Goal: Task Accomplishment & Management: Use online tool/utility

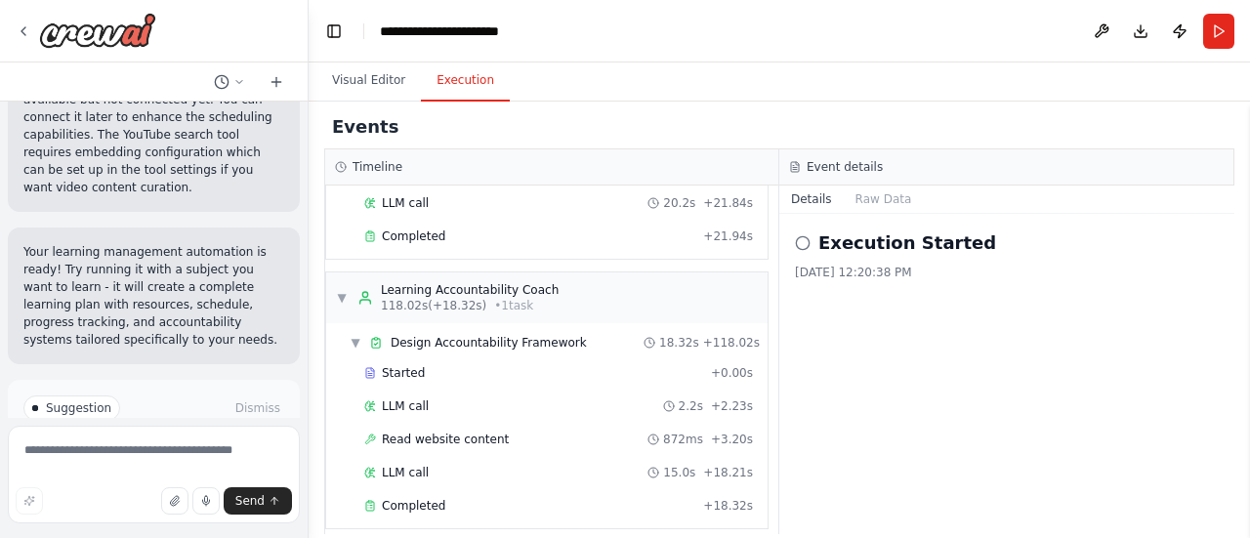
click at [176, 483] on span "Improve automation" at bounding box center [162, 491] width 119 height 16
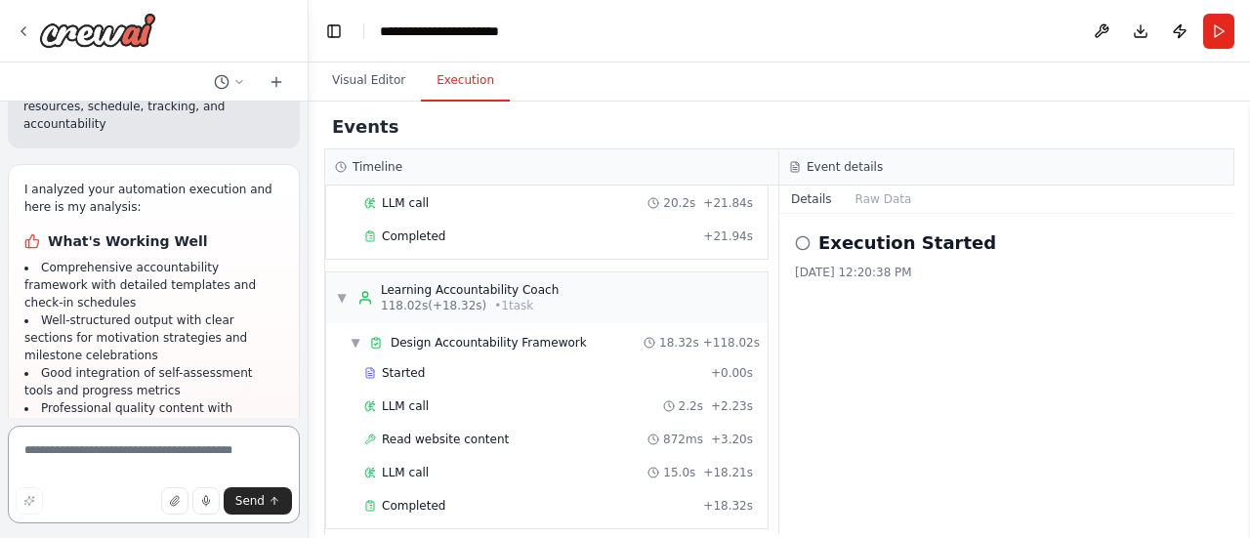
scroll to position [4377, 0]
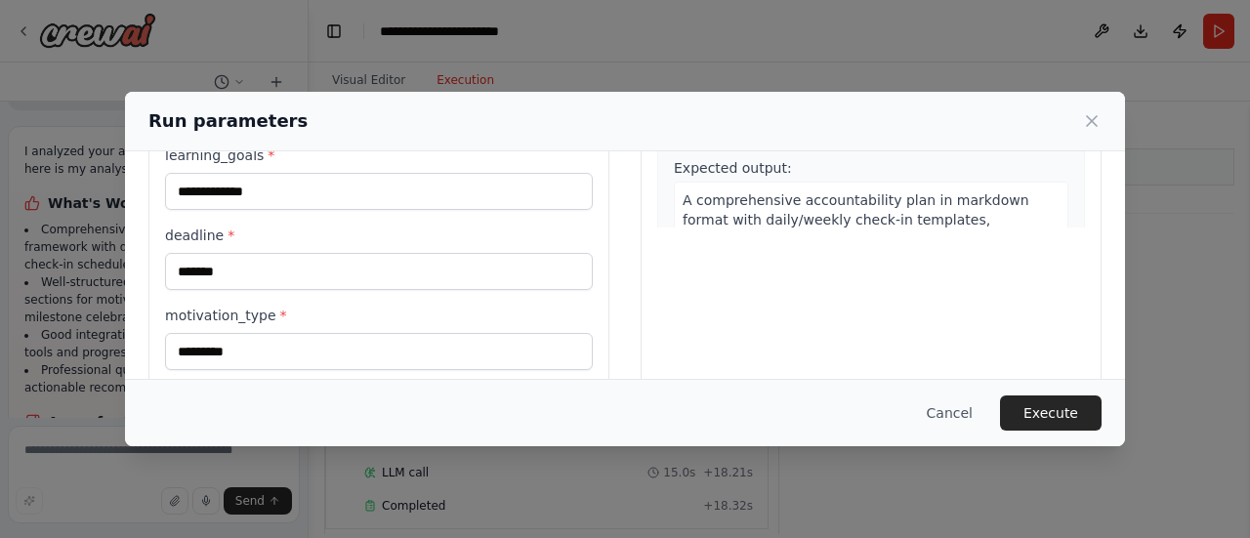
scroll to position [418, 0]
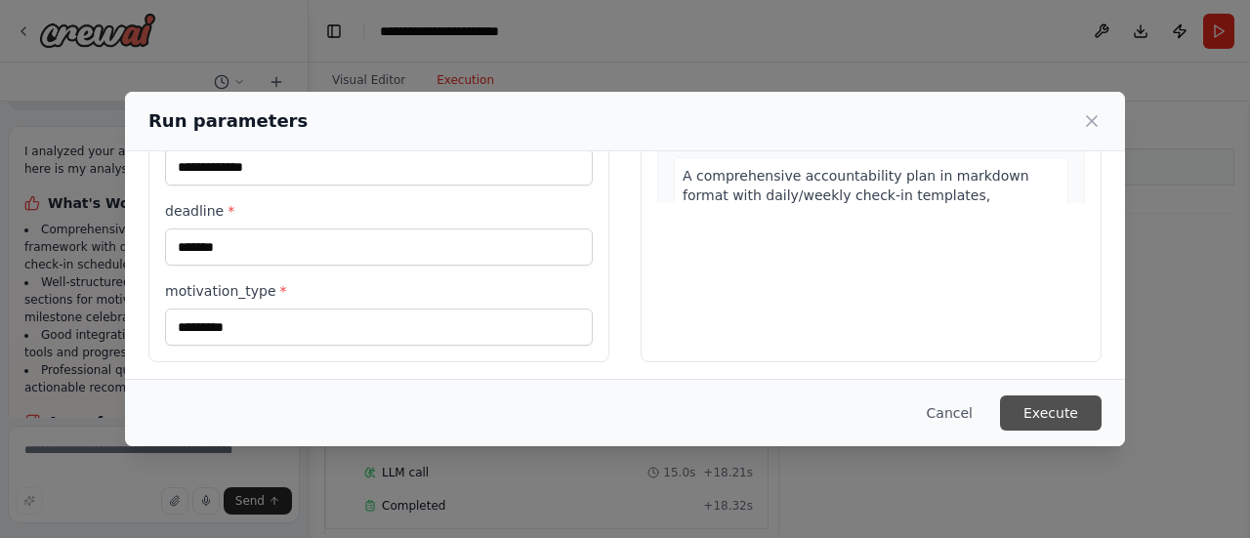
click at [1059, 397] on button "Execute" at bounding box center [1051, 412] width 102 height 35
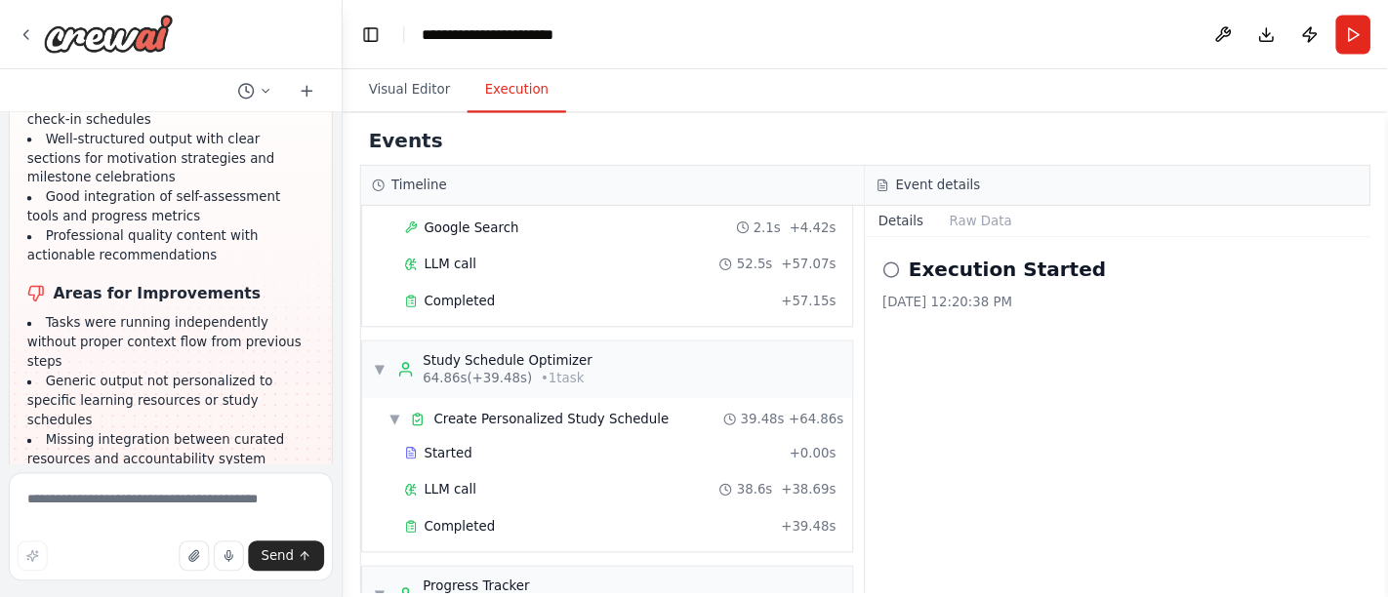
scroll to position [667, 0]
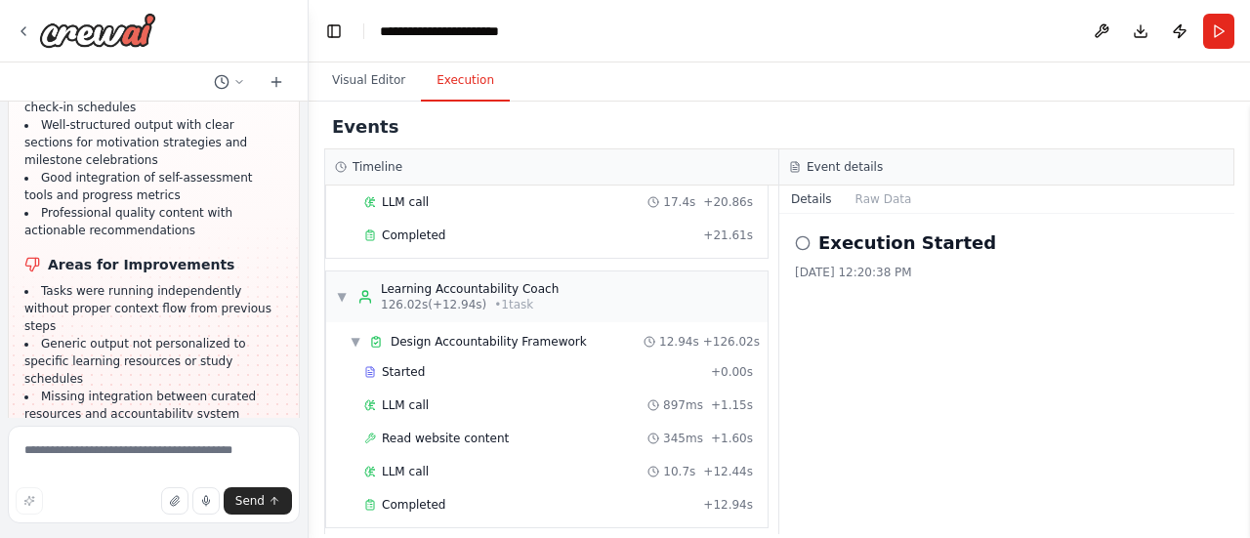
click at [801, 237] on icon at bounding box center [803, 243] width 16 height 16
click at [862, 190] on button "Raw Data" at bounding box center [883, 198] width 80 height 27
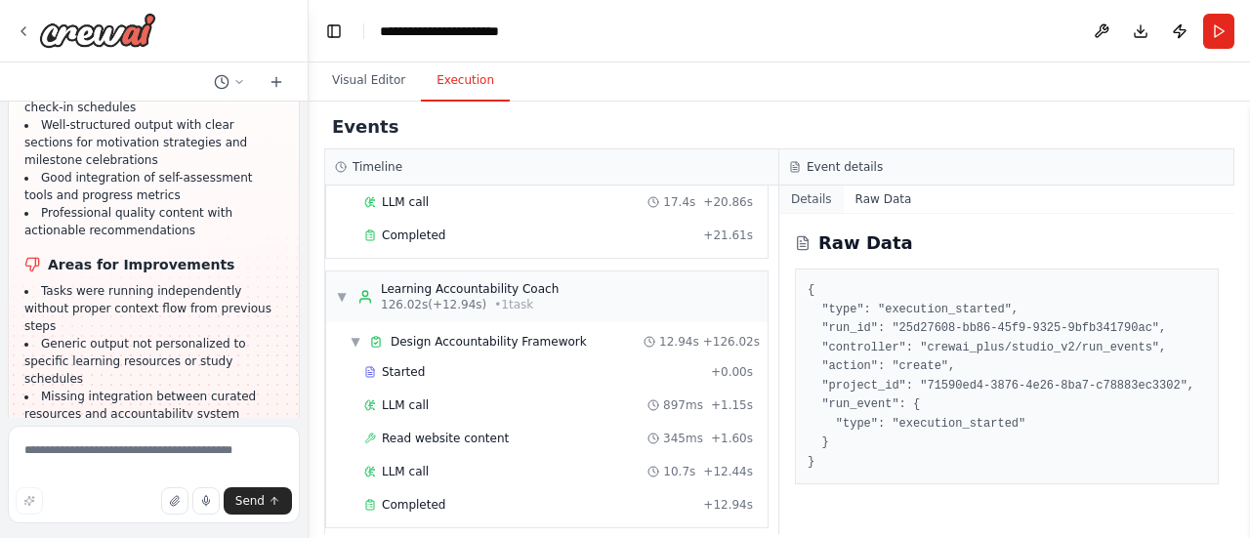
click at [815, 196] on button "Details" at bounding box center [811, 198] width 64 height 27
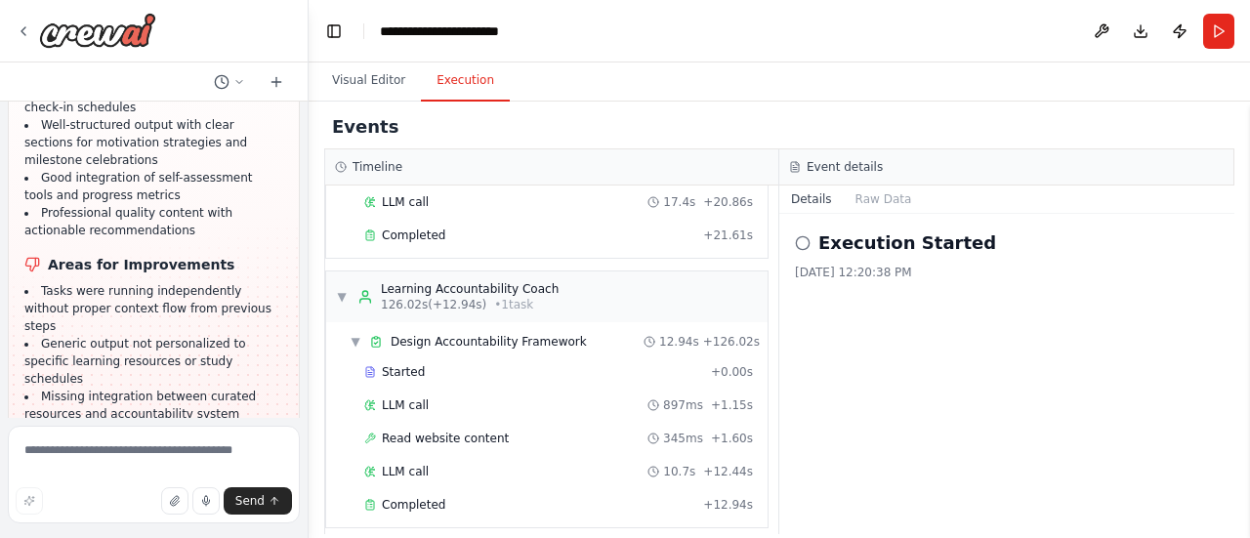
click at [826, 166] on h3 "Event details" at bounding box center [844, 167] width 76 height 16
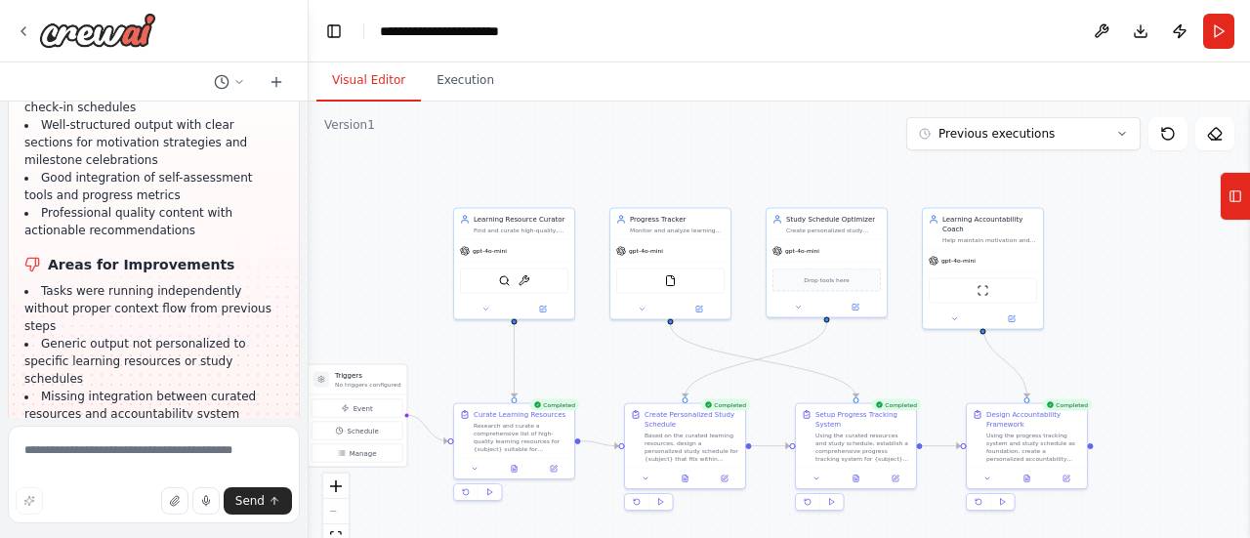
click at [385, 84] on button "Visual Editor" at bounding box center [368, 81] width 104 height 41
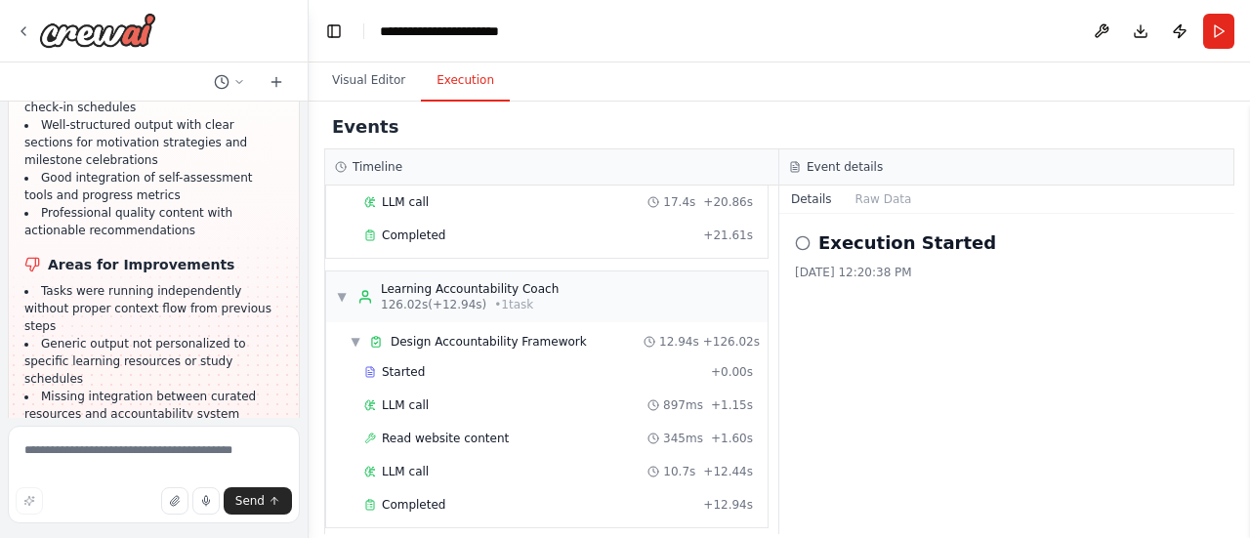
click at [443, 84] on button "Execution" at bounding box center [465, 81] width 89 height 41
click at [1221, 27] on button "Run" at bounding box center [1218, 31] width 31 height 35
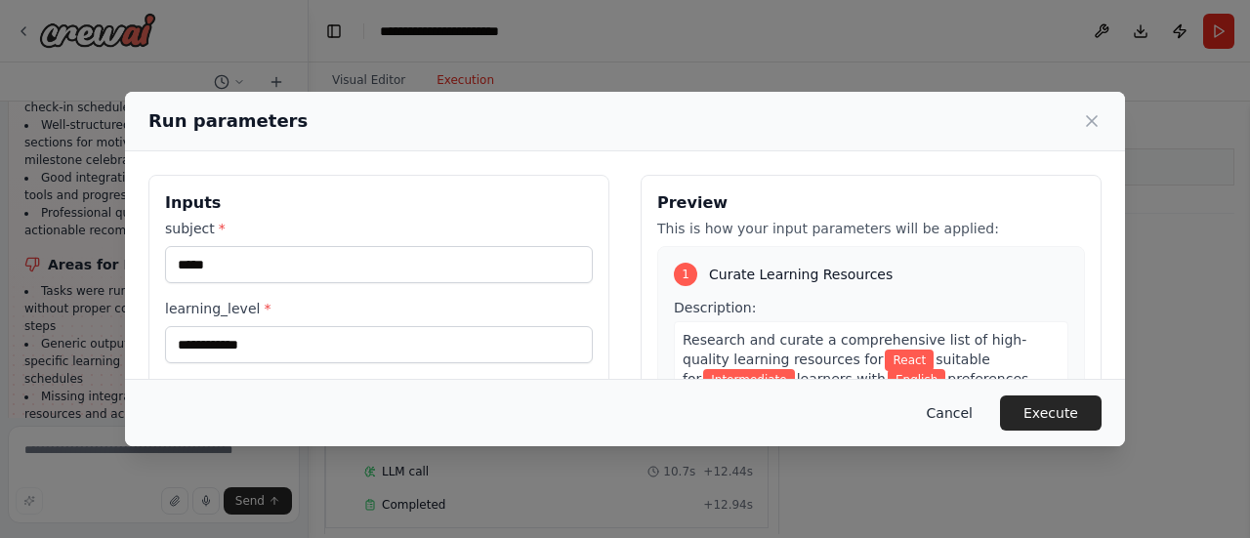
click at [963, 413] on button "Cancel" at bounding box center [949, 412] width 77 height 35
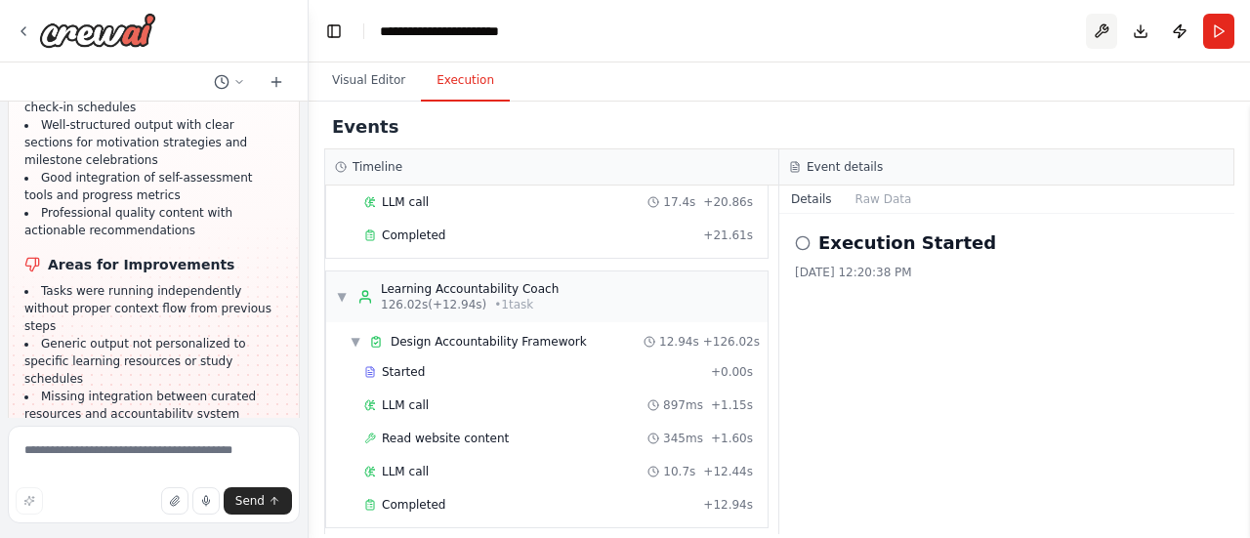
click at [1109, 36] on button at bounding box center [1101, 31] width 31 height 35
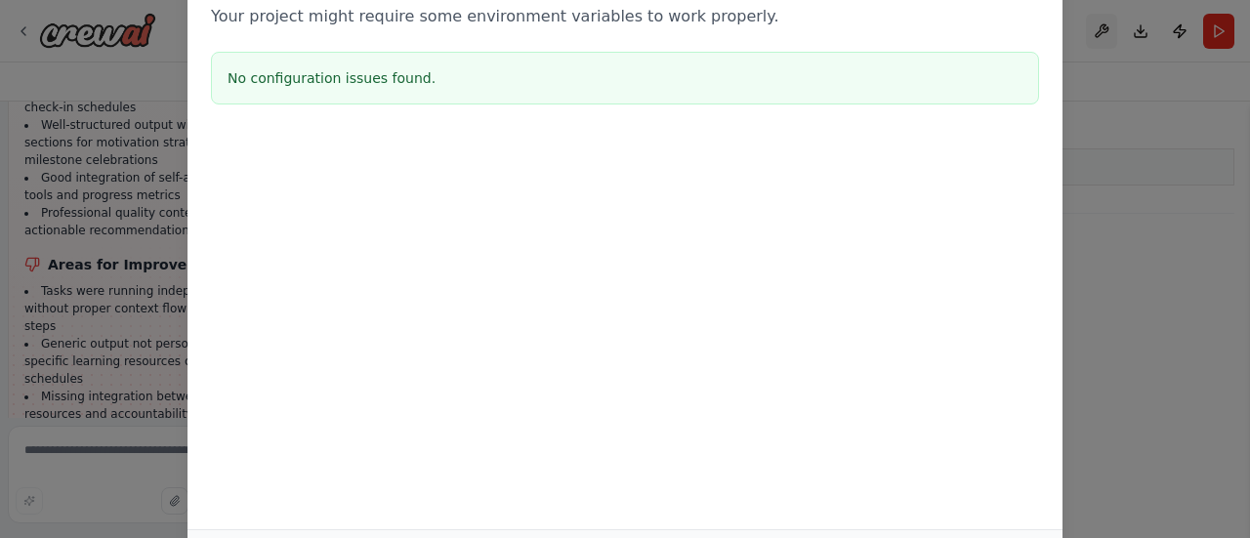
click at [1109, 36] on div "Environment configuration Your project might require some environment variables…" at bounding box center [625, 269] width 1250 height 538
click at [1175, 218] on div "Environment configuration Your project might require some environment variables…" at bounding box center [625, 269] width 1250 height 538
click at [1179, 216] on div "Environment configuration Your project might require some environment variables…" at bounding box center [625, 269] width 1250 height 538
drag, startPoint x: 845, startPoint y: 163, endPoint x: 892, endPoint y: 374, distance: 216.0
click at [892, 374] on div "Environment configuration Your project might require some environment variables…" at bounding box center [624, 235] width 875 height 587
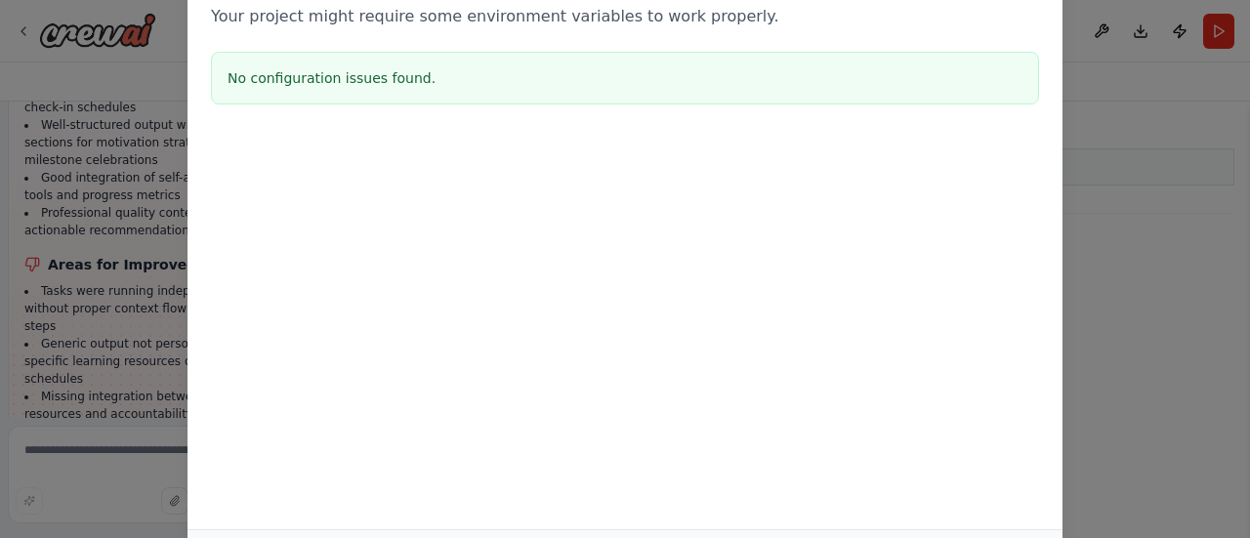
click at [1191, 327] on div "Environment configuration Your project might require some environment variables…" at bounding box center [625, 269] width 1250 height 538
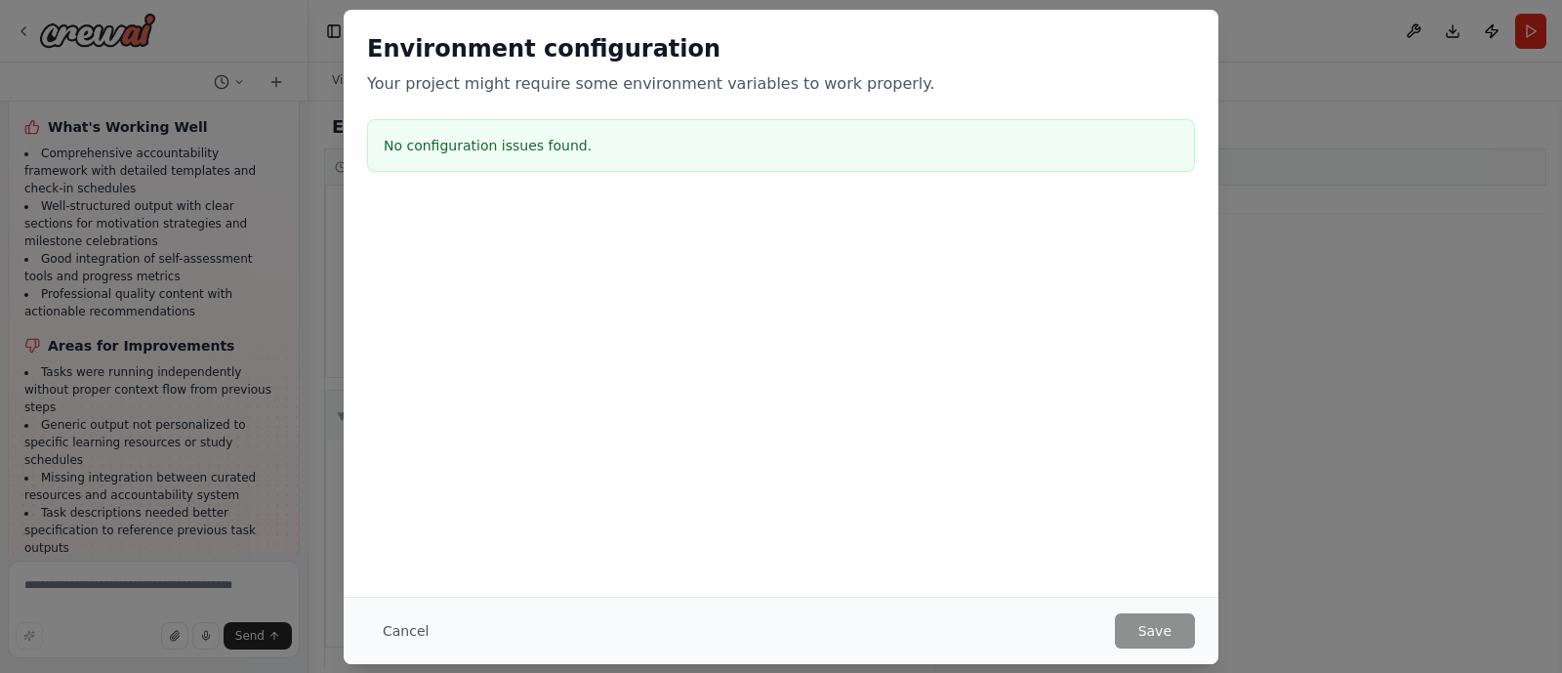
scroll to position [424, 0]
click at [424, 537] on button "Cancel" at bounding box center [405, 630] width 77 height 35
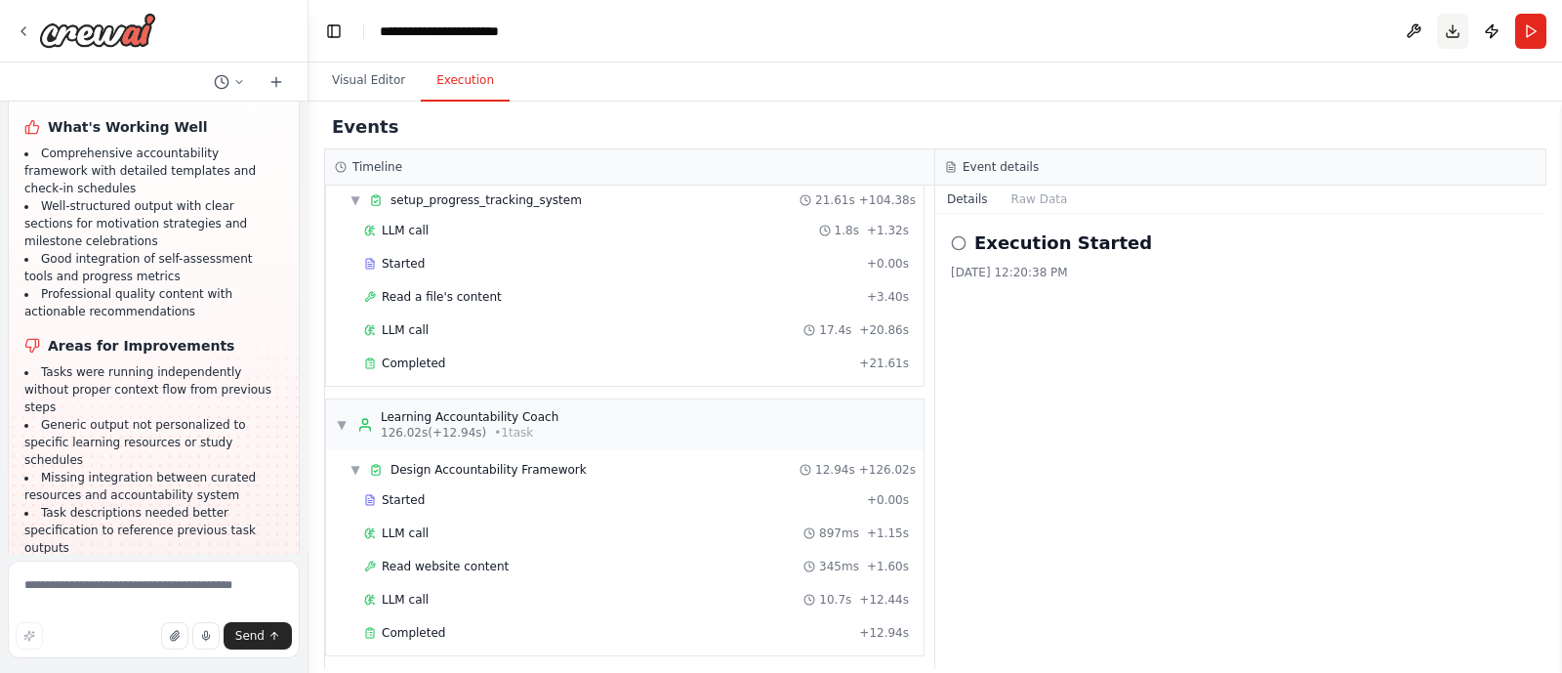
click at [1249, 23] on button "Download" at bounding box center [1452, 31] width 31 height 35
click at [1249, 343] on div "Execution Started [DATE] 12:20:38 PM" at bounding box center [1240, 441] width 611 height 455
click at [958, 245] on icon at bounding box center [959, 243] width 16 height 16
click at [1011, 246] on h2 "Execution Started" at bounding box center [1063, 242] width 178 height 27
click at [1249, 26] on button "Publish" at bounding box center [1491, 31] width 31 height 35
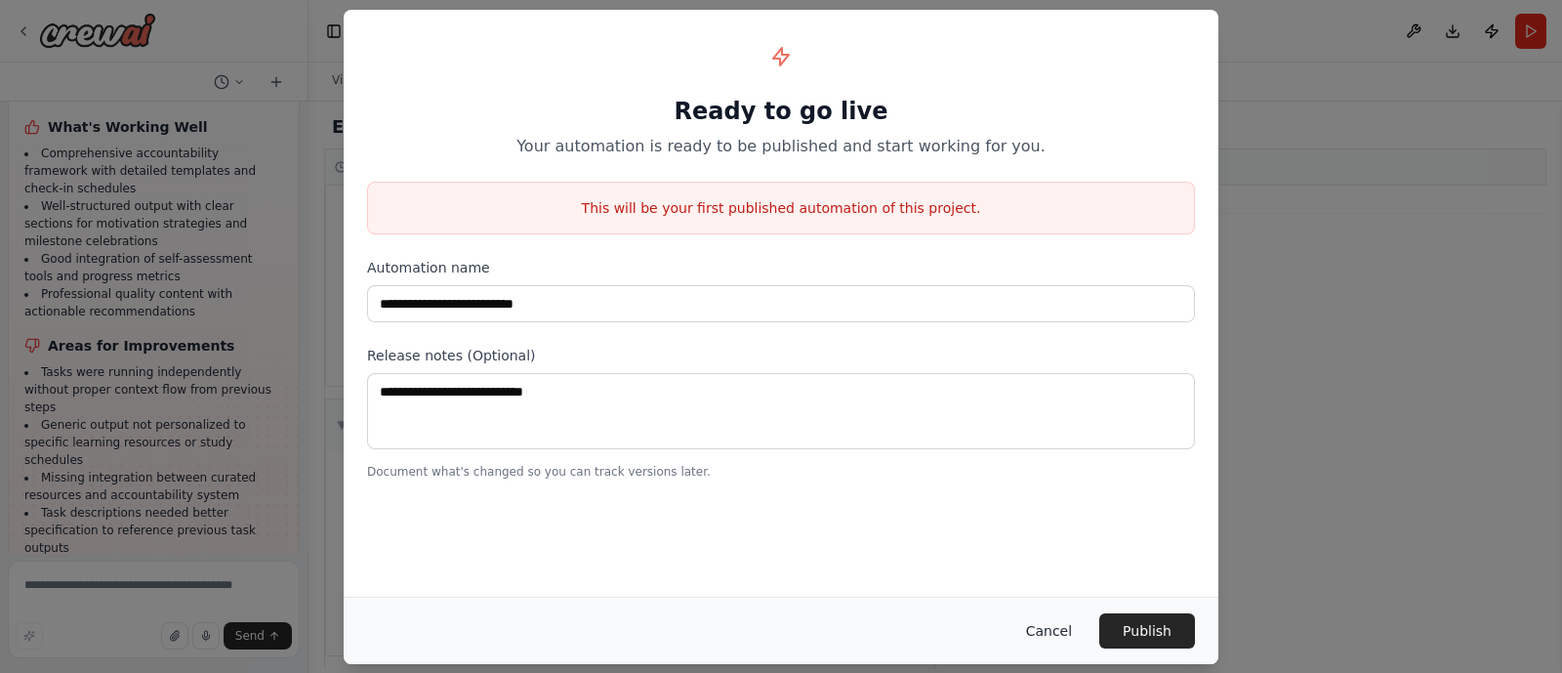
click at [1057, 537] on button "Cancel" at bounding box center [1048, 630] width 77 height 35
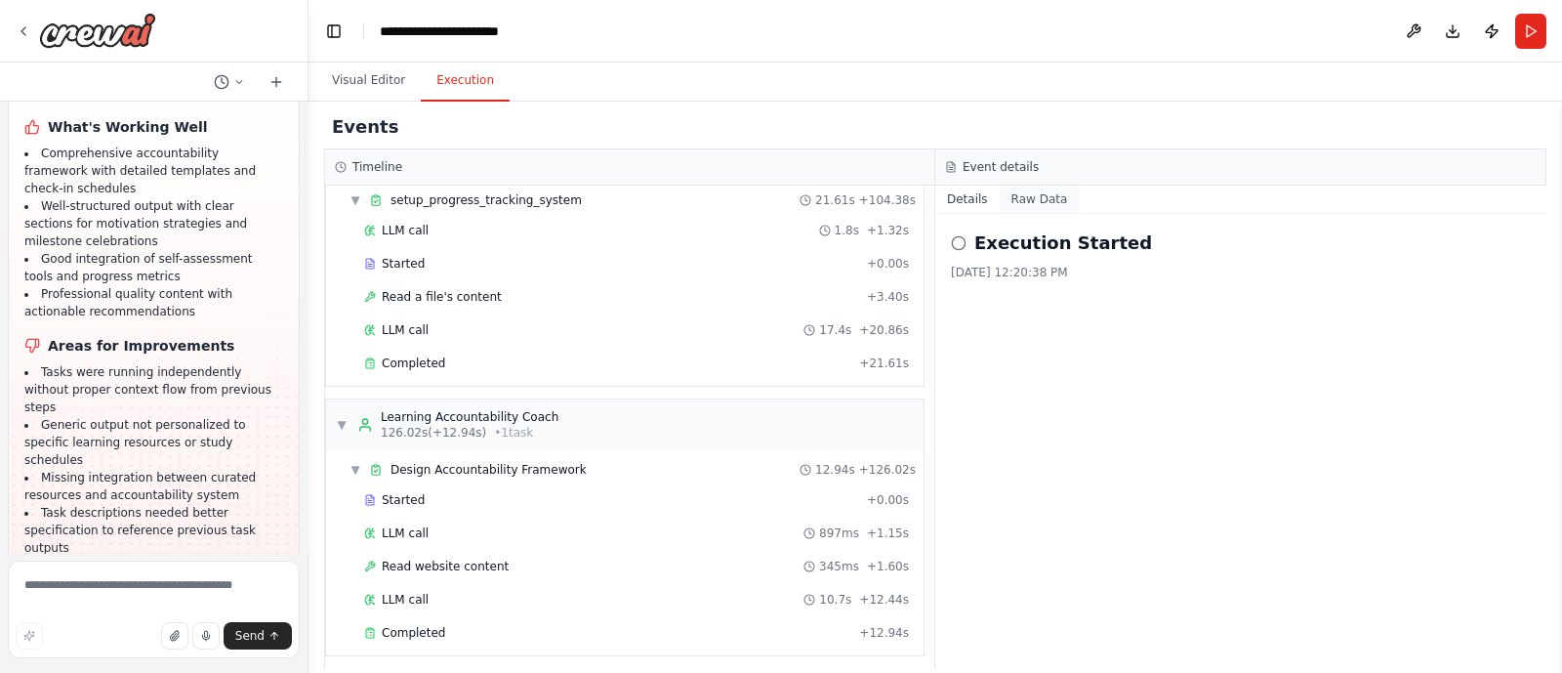
click at [1025, 186] on button "Raw Data" at bounding box center [1040, 198] width 80 height 27
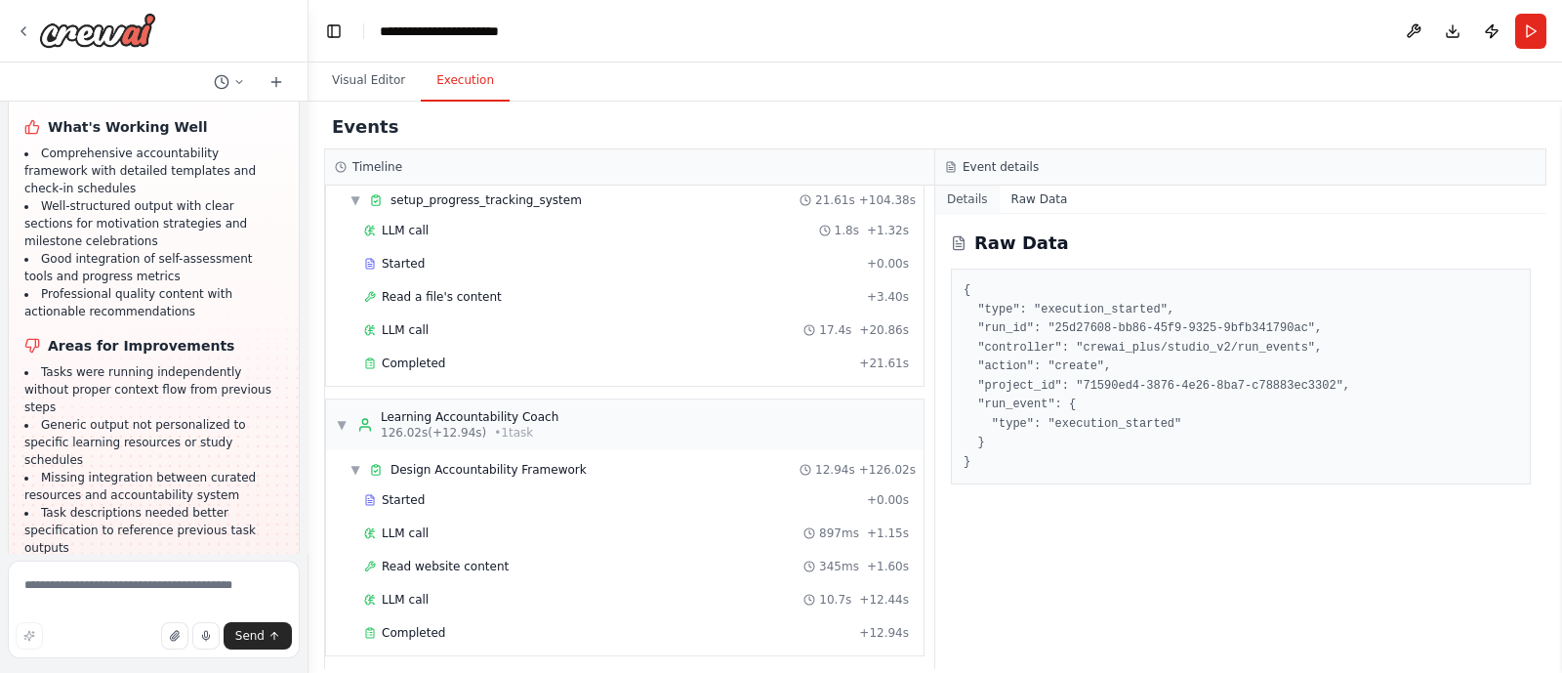
click at [962, 203] on button "Details" at bounding box center [967, 198] width 64 height 27
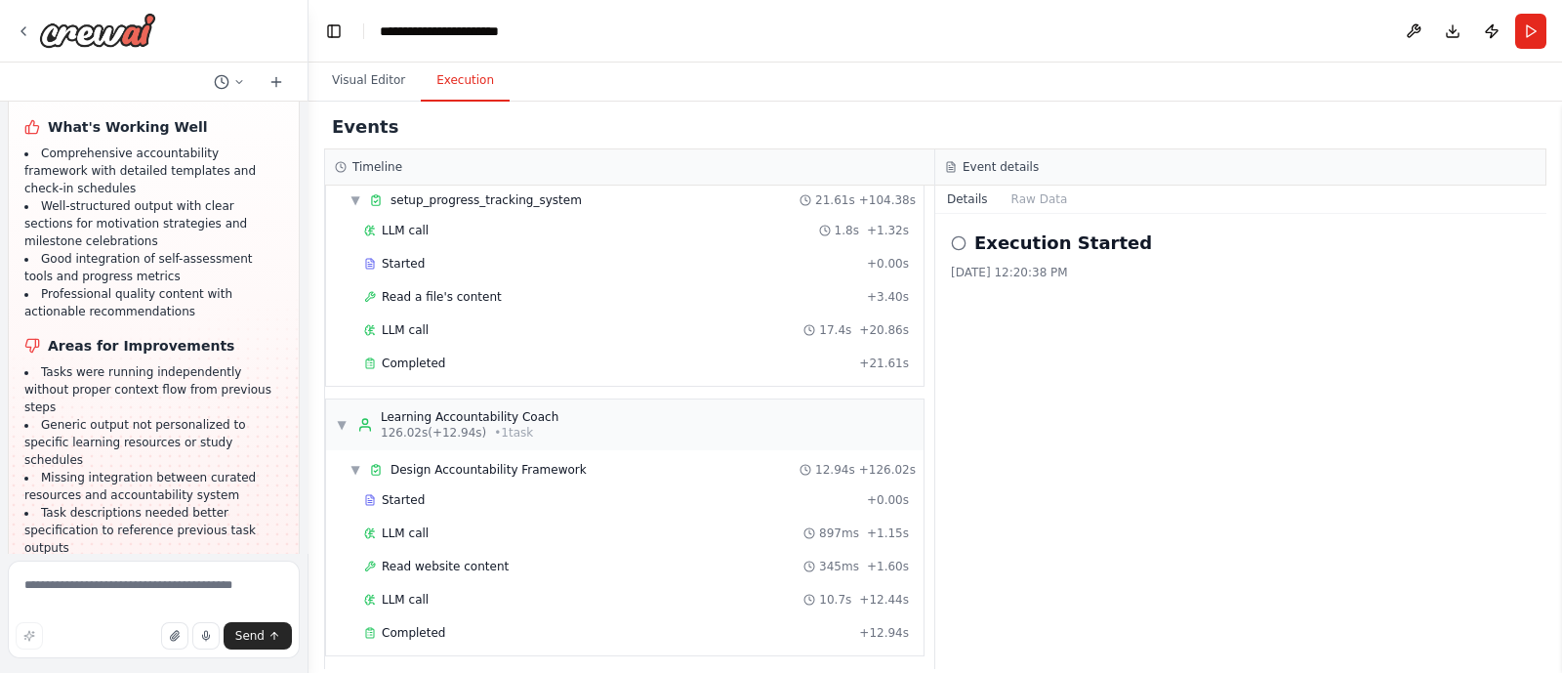
click at [944, 237] on div "Execution Started [DATE] 12:20:38 PM" at bounding box center [1240, 441] width 611 height 455
click at [955, 240] on icon at bounding box center [959, 243] width 16 height 16
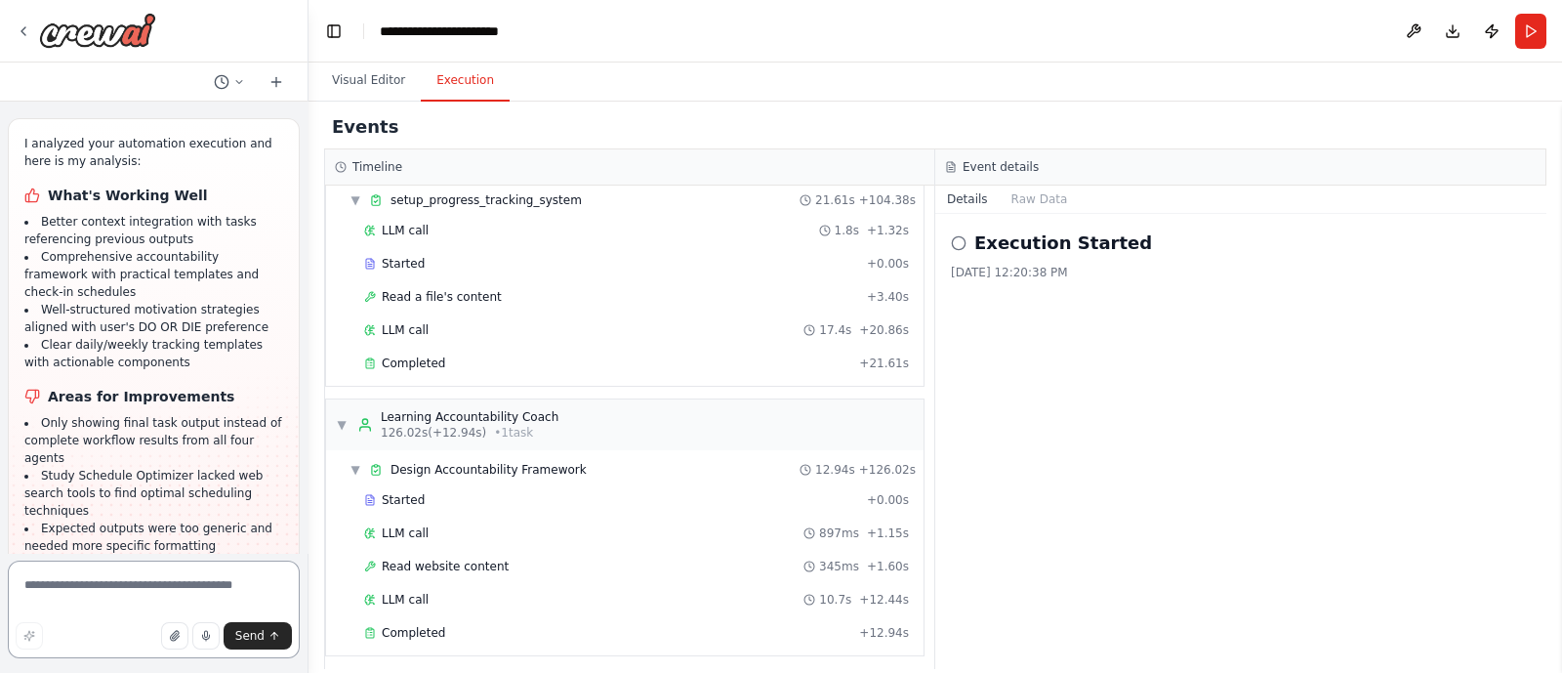
scroll to position [5450, 0]
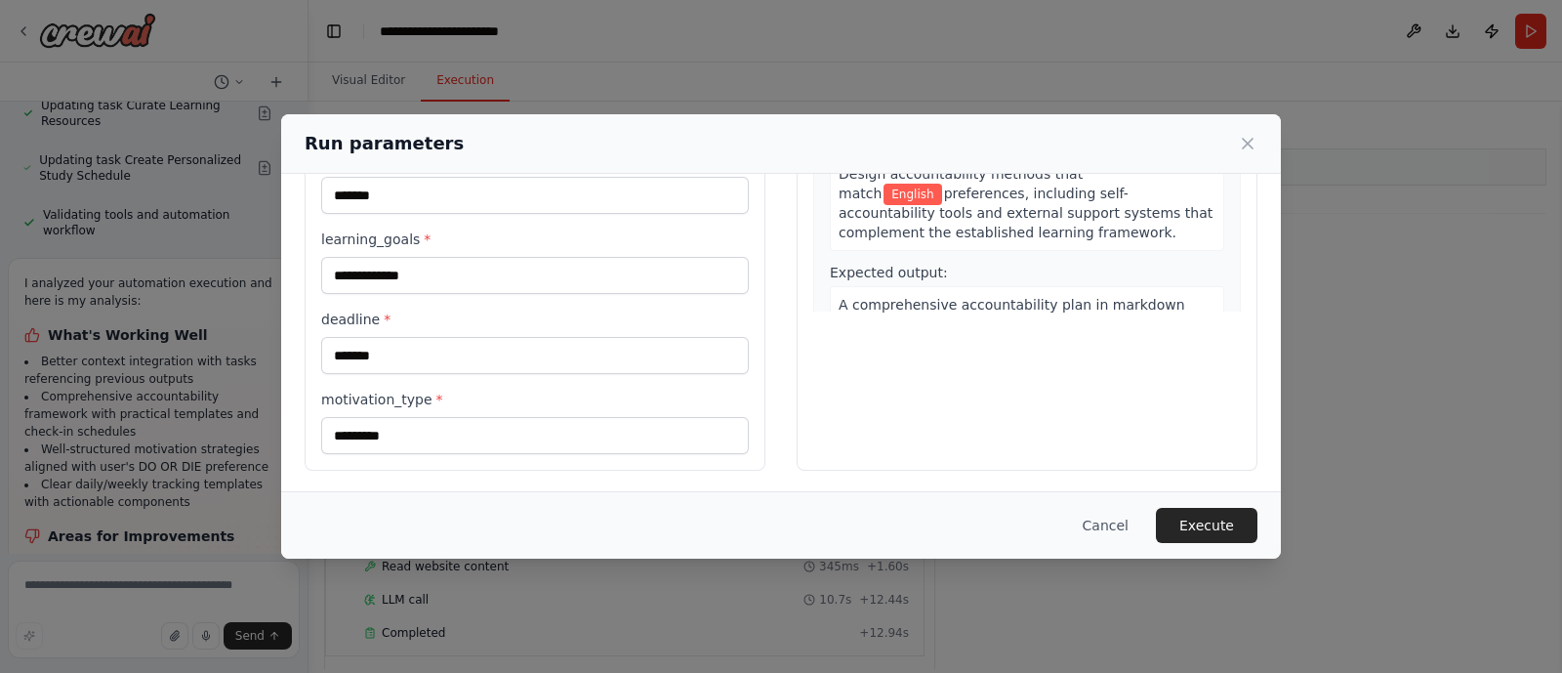
scroll to position [1526, 0]
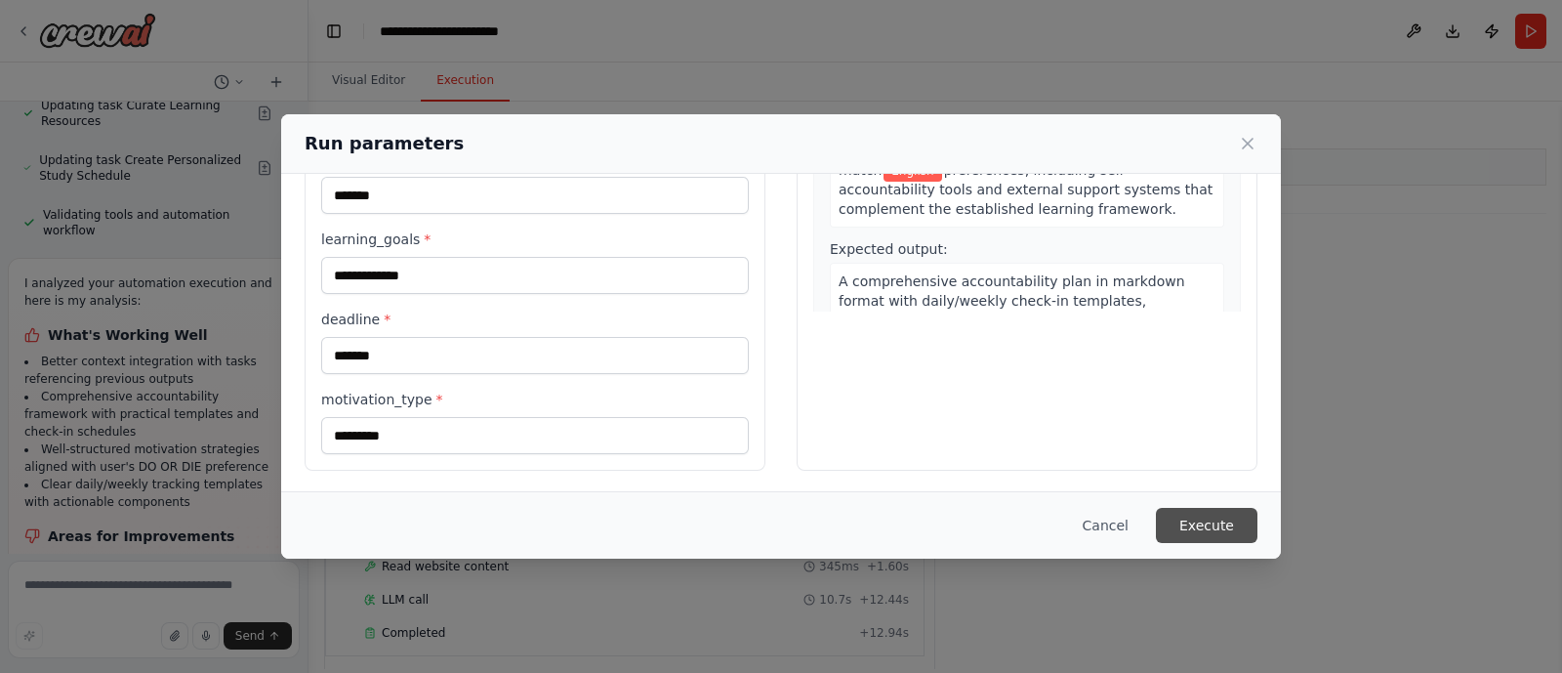
click at [1218, 513] on button "Execute" at bounding box center [1207, 525] width 102 height 35
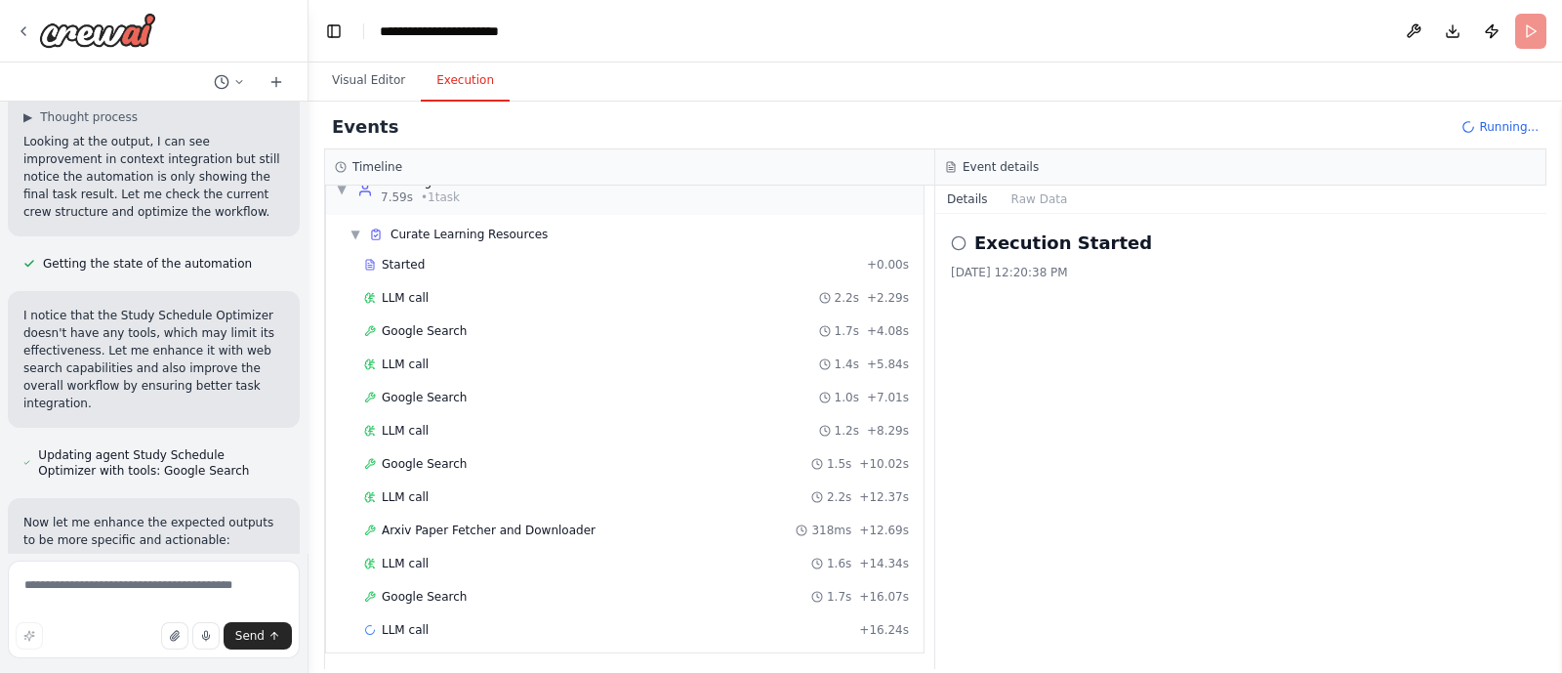
scroll to position [5292, 0]
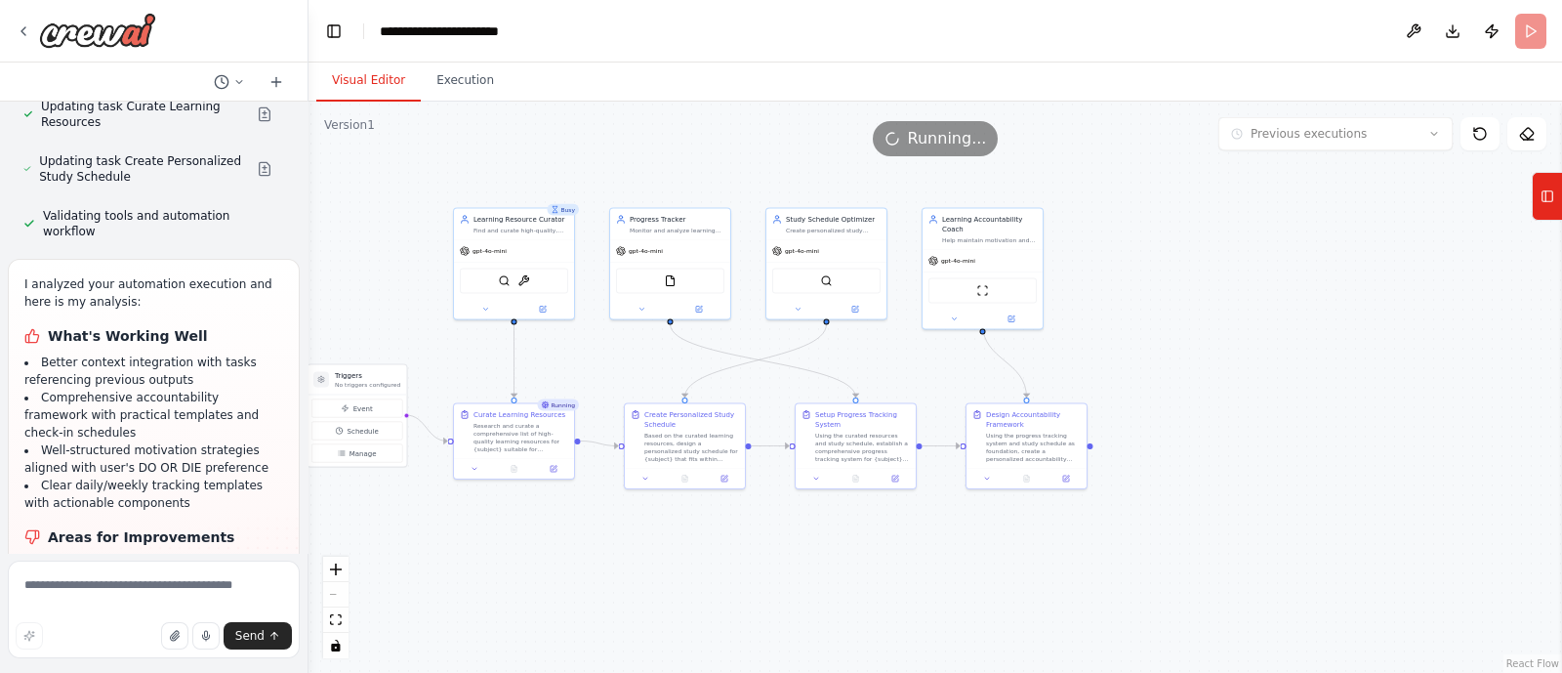
click at [361, 83] on button "Visual Editor" at bounding box center [368, 81] width 104 height 41
click at [464, 95] on button "Execution" at bounding box center [465, 81] width 89 height 41
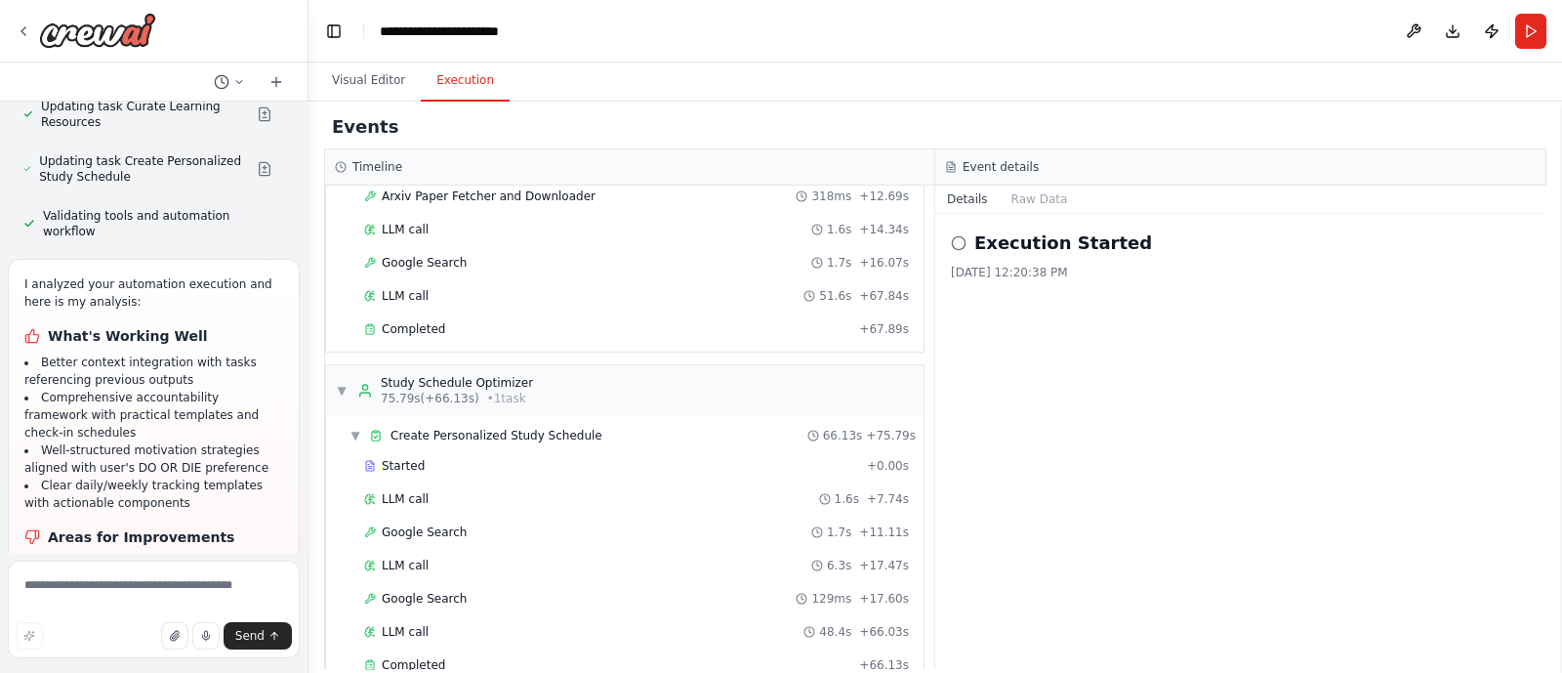
scroll to position [932, 0]
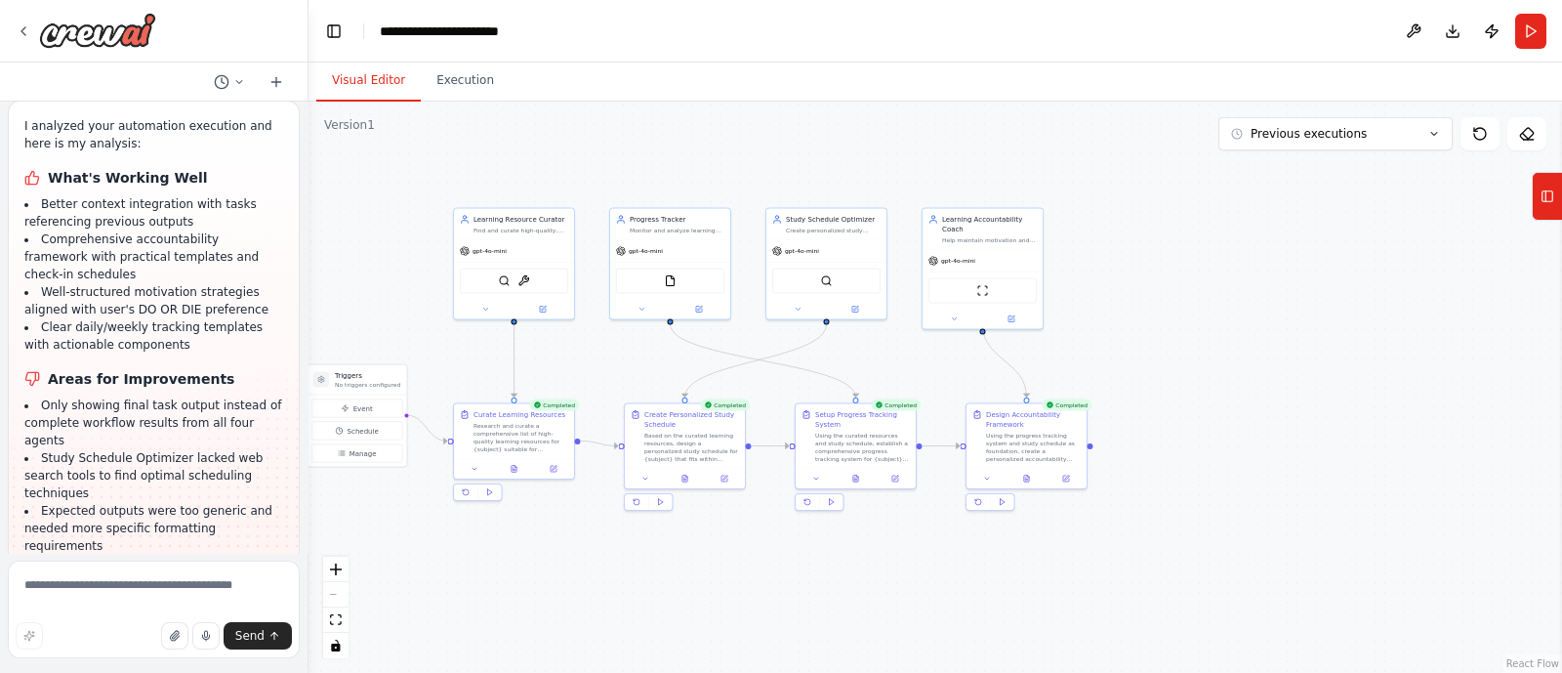
click at [379, 94] on button "Visual Editor" at bounding box center [368, 81] width 104 height 41
click at [456, 46] on header "**********" at bounding box center [934, 31] width 1253 height 62
click at [337, 36] on button "Toggle Left Sidebar" at bounding box center [333, 31] width 27 height 27
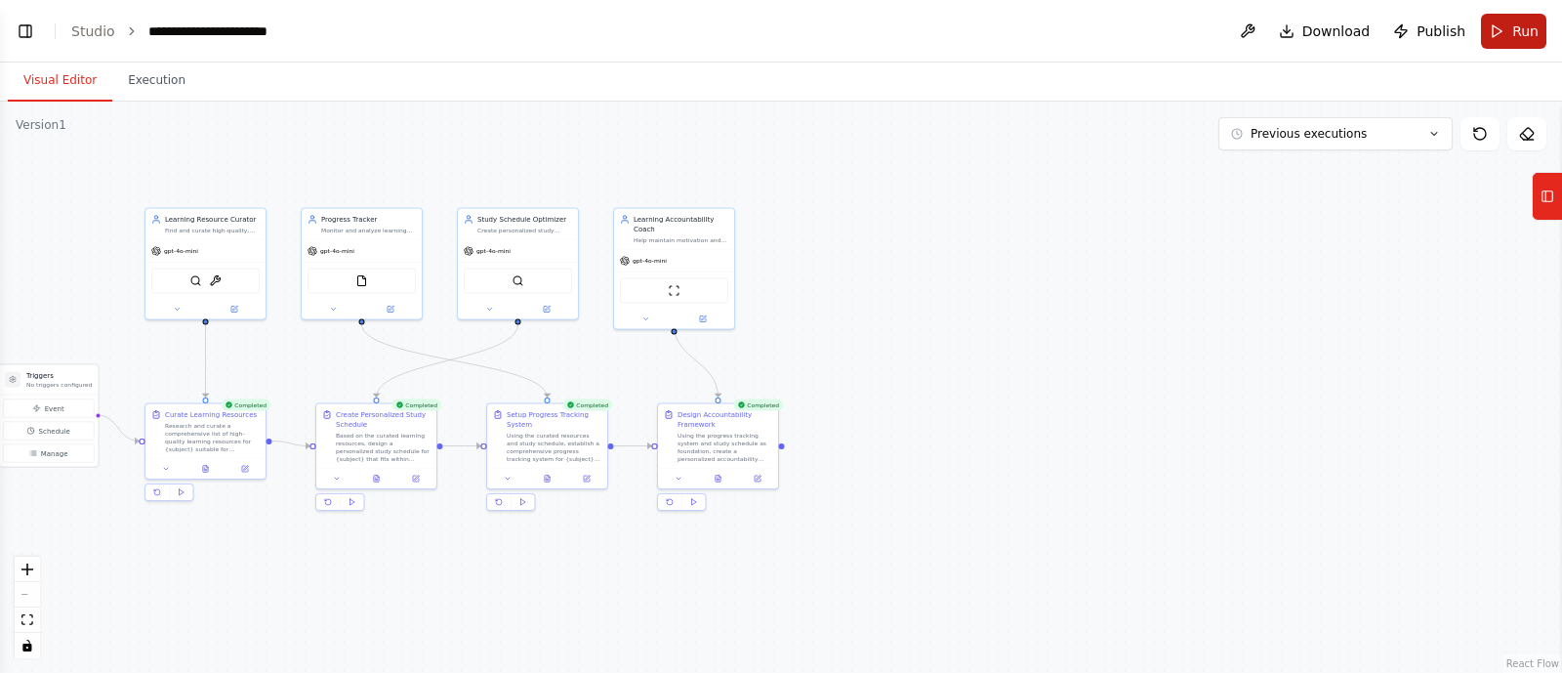
click at [1249, 33] on button "Run" at bounding box center [1513, 31] width 65 height 35
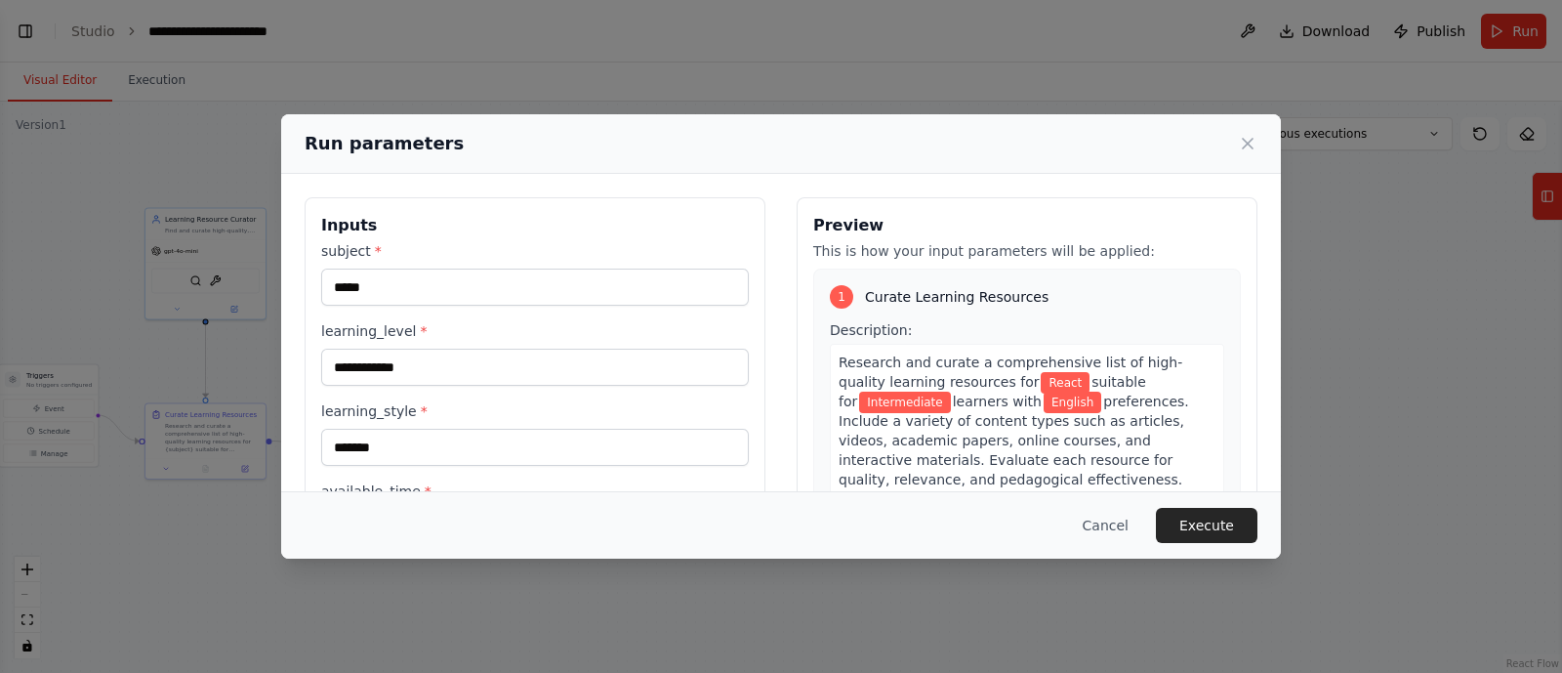
click at [1225, 144] on div "Run parameters" at bounding box center [781, 143] width 953 height 27
click at [1240, 144] on icon at bounding box center [1248, 144] width 20 height 20
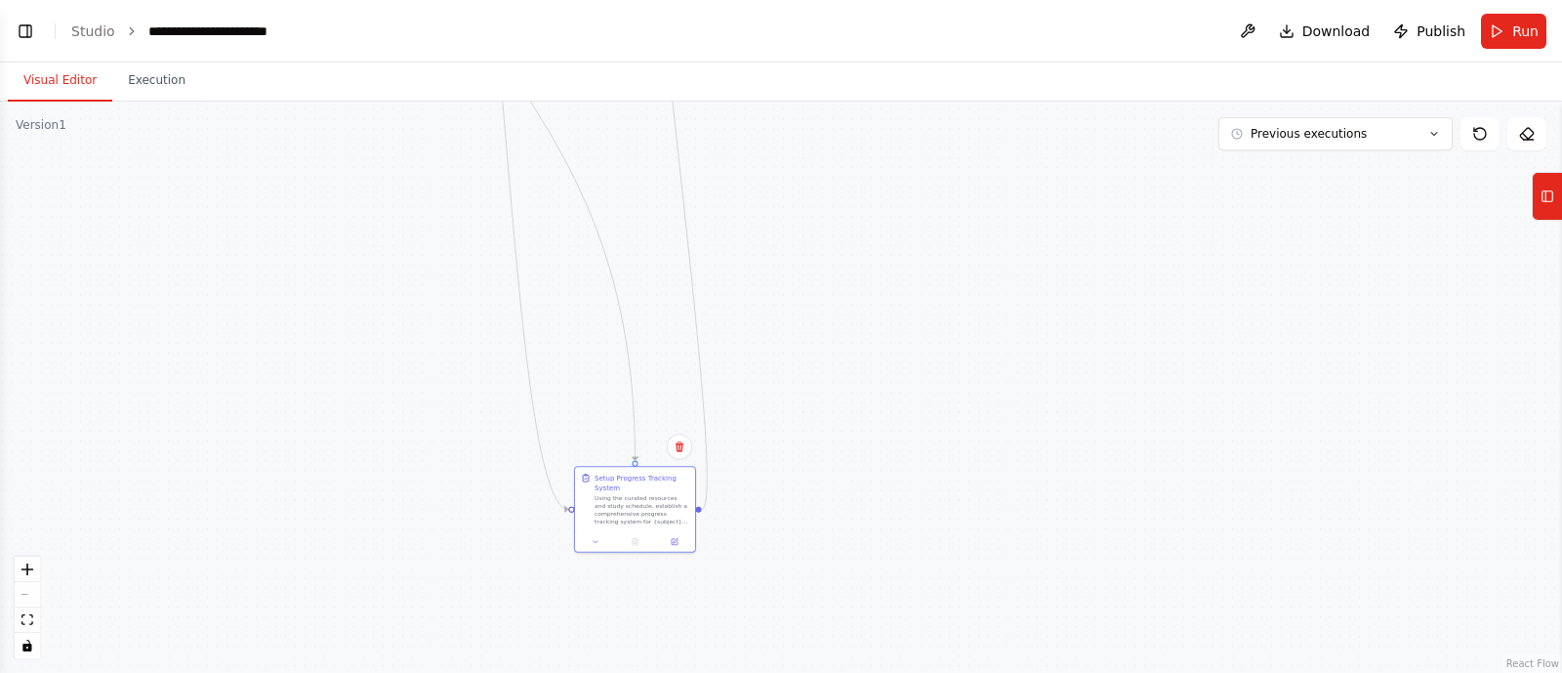
drag, startPoint x: 583, startPoint y: 485, endPoint x: 655, endPoint y: 384, distance: 124.6
click at [655, 384] on div ".deletable-edge-delete-btn { width: 20px; height: 20px; border: 0px solid #ffff…" at bounding box center [781, 387] width 1562 height 571
type input "*****"
drag, startPoint x: 586, startPoint y: 378, endPoint x: 552, endPoint y: 56, distance: 324.0
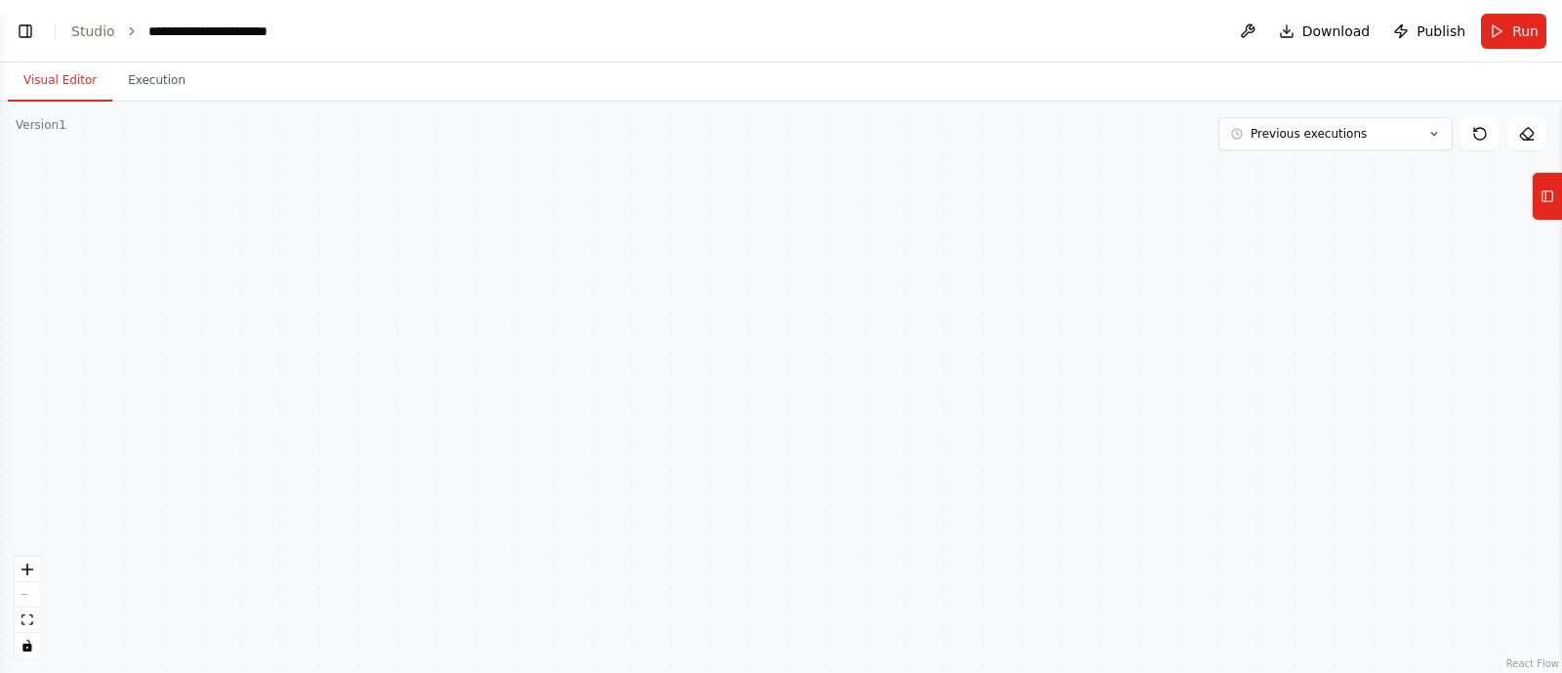
click at [552, 56] on main "**********" at bounding box center [781, 336] width 1562 height 673
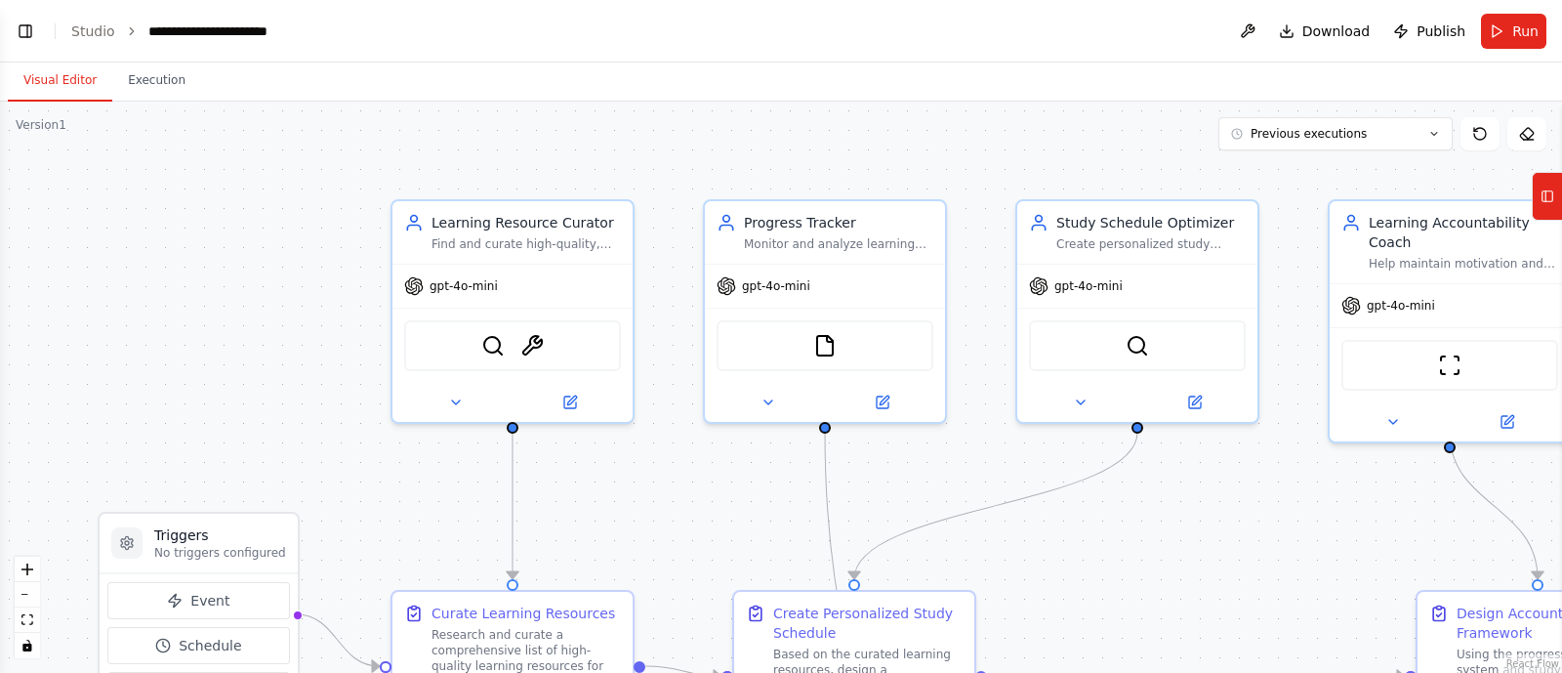
scroll to position [5276, 0]
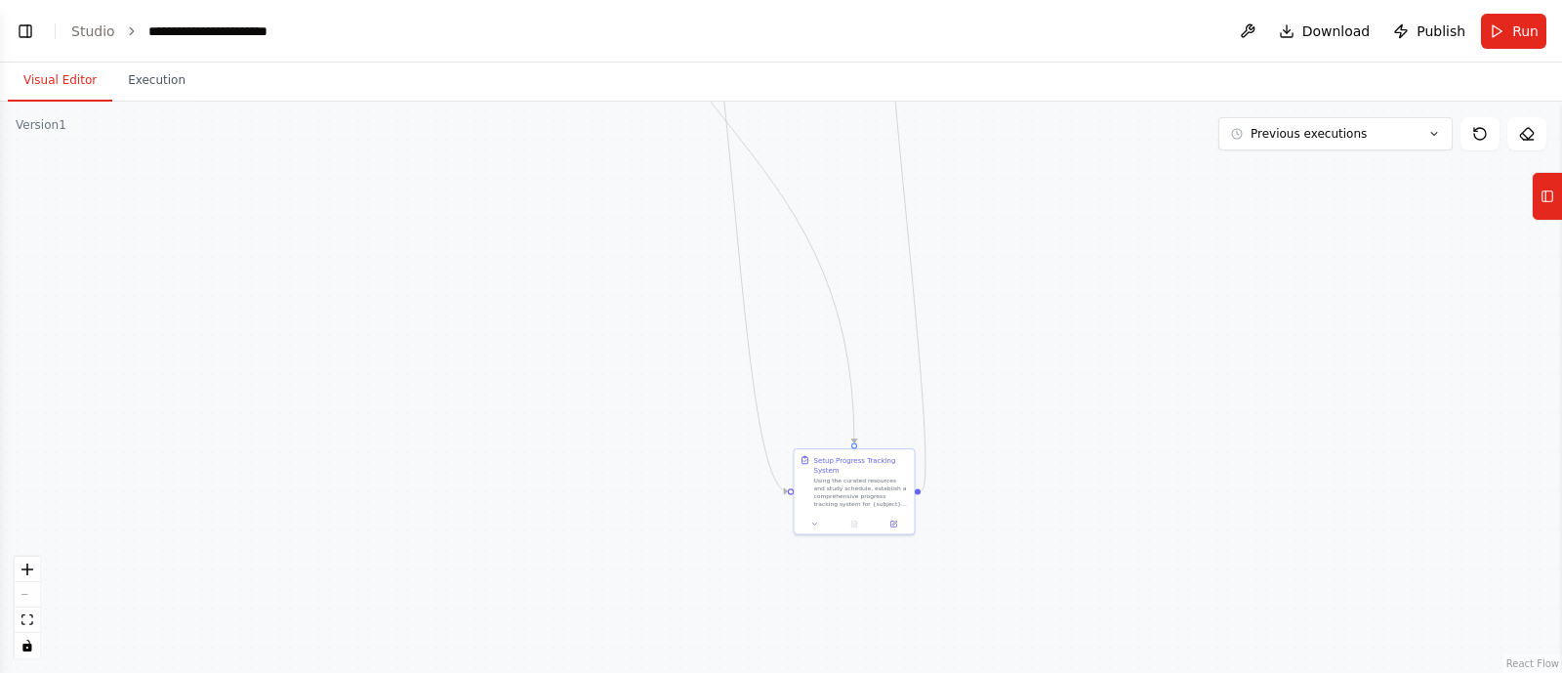
drag, startPoint x: 1442, startPoint y: 448, endPoint x: 1167, endPoint y: -83, distance: 598.2
click at [1167, 0] on html "Build a crew that curates personalized learning resources, tracks your progress…" at bounding box center [781, 336] width 1562 height 673
drag, startPoint x: 871, startPoint y: 499, endPoint x: 708, endPoint y: 113, distance: 418.7
click at [708, 113] on div "Using the curated resources and study schedule, establish a comprehensive progr…" at bounding box center [705, 121] width 95 height 31
click at [729, 202] on div ".deletable-edge-delete-btn { width: 20px; height: 20px; border: 0px solid #ffff…" at bounding box center [781, 387] width 1562 height 571
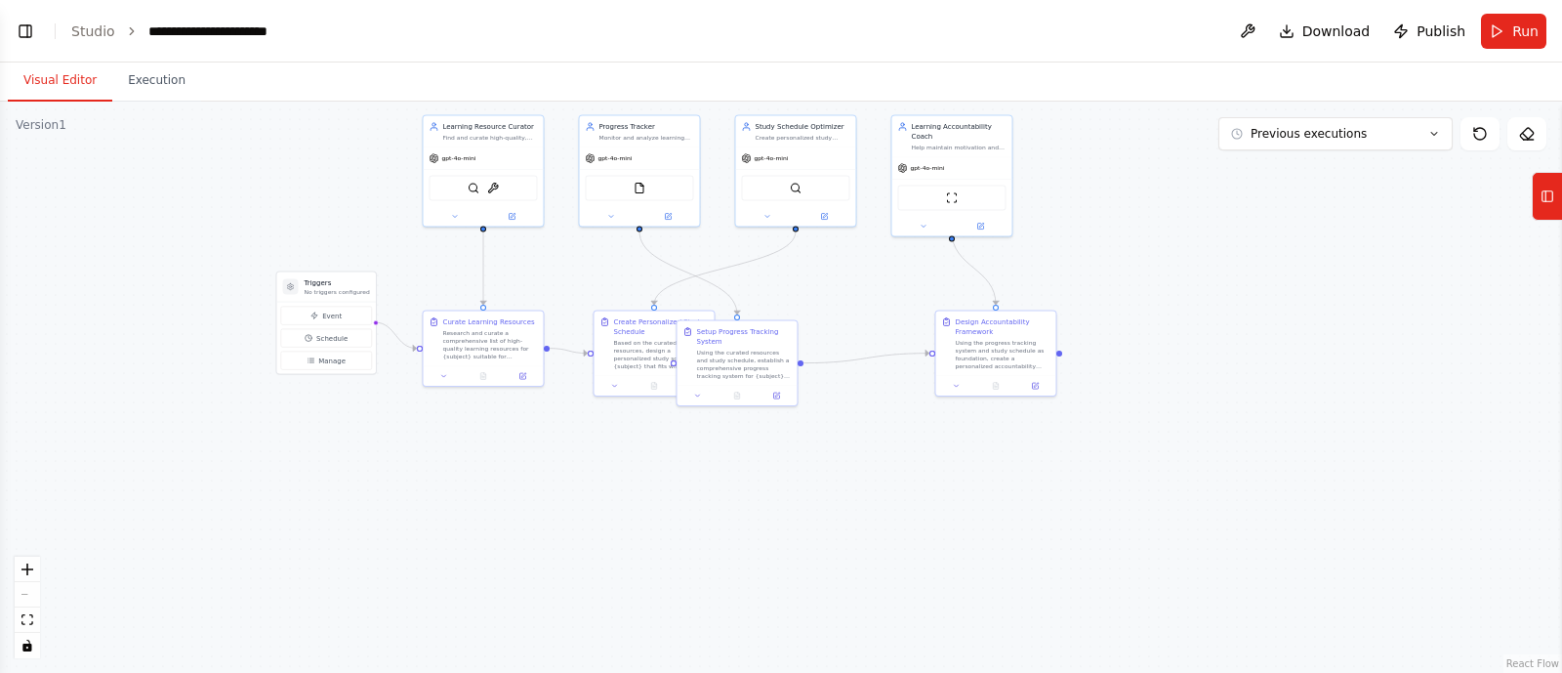
drag, startPoint x: 1157, startPoint y: 341, endPoint x: 1196, endPoint y: 596, distance: 258.7
click at [1196, 596] on div ".deletable-edge-delete-btn { width: 20px; height: 20px; border: 0px solid #ffff…" at bounding box center [781, 387] width 1562 height 571
drag, startPoint x: 779, startPoint y: 380, endPoint x: 869, endPoint y: 359, distance: 92.1
click at [869, 359] on div "Setup Progress Tracking System Using the curated resources and study schedule, …" at bounding box center [825, 332] width 120 height 64
click at [1225, 392] on div ".deletable-edge-delete-btn { width: 20px; height: 20px; border: 0px solid #ffff…" at bounding box center [781, 387] width 1562 height 571
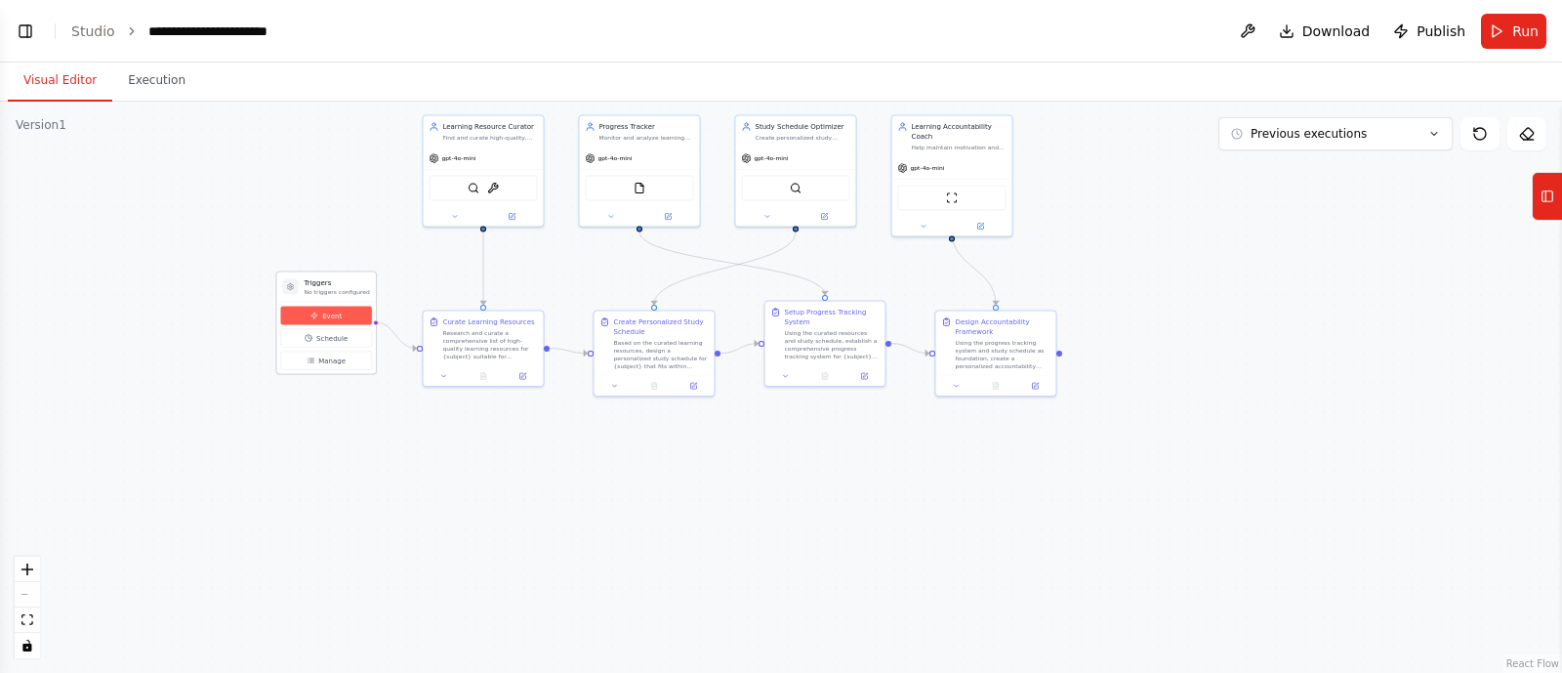
click at [318, 320] on button "Event" at bounding box center [326, 316] width 91 height 19
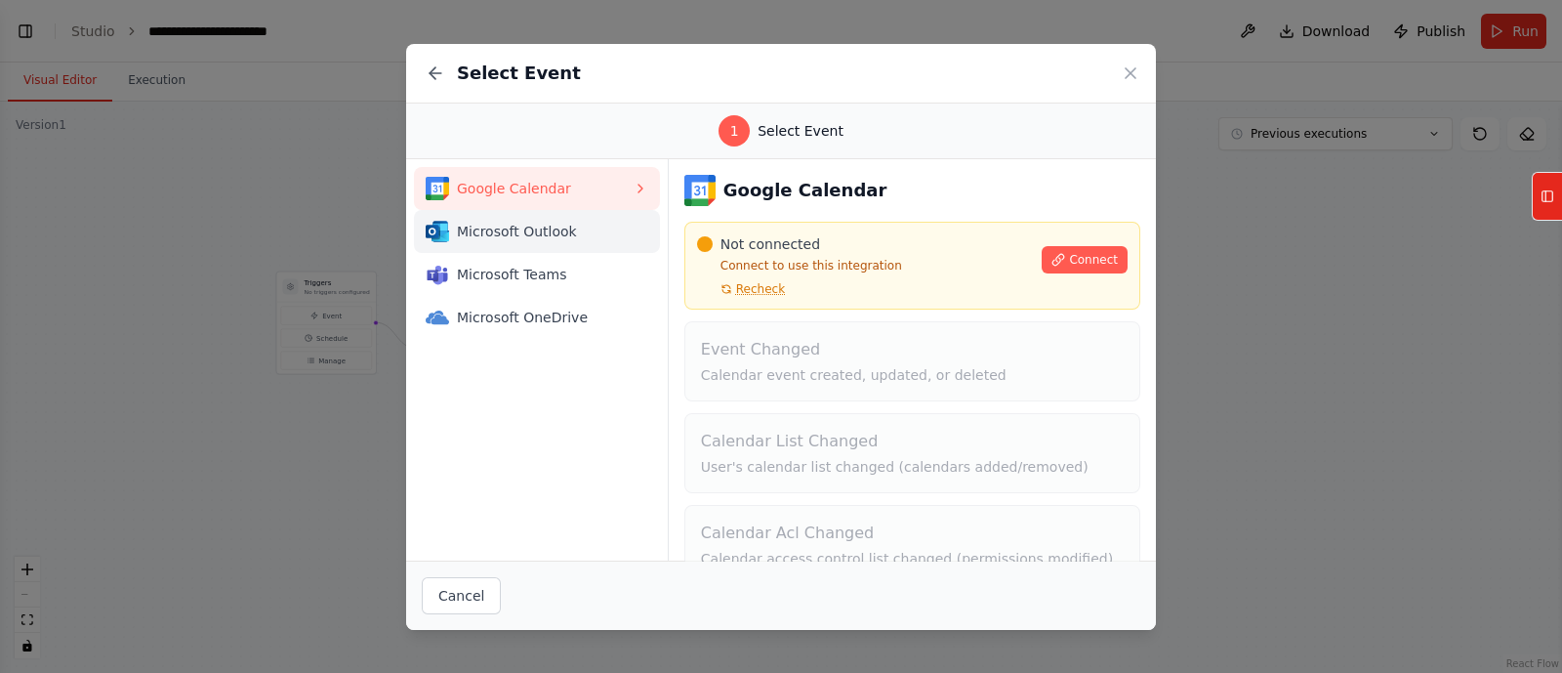
click at [533, 216] on button "Microsoft Outlook" at bounding box center [537, 231] width 246 height 43
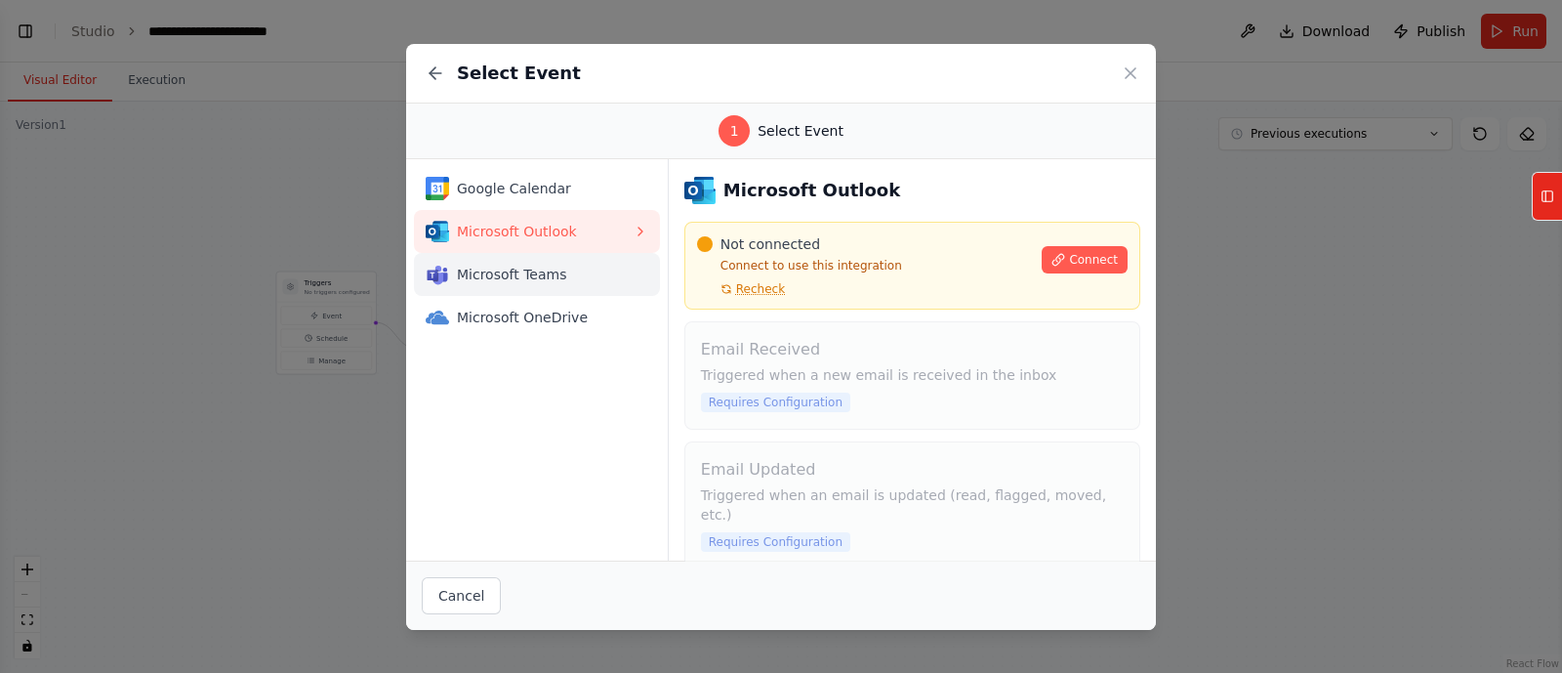
click at [547, 270] on span "Microsoft Teams" at bounding box center [545, 275] width 176 height 20
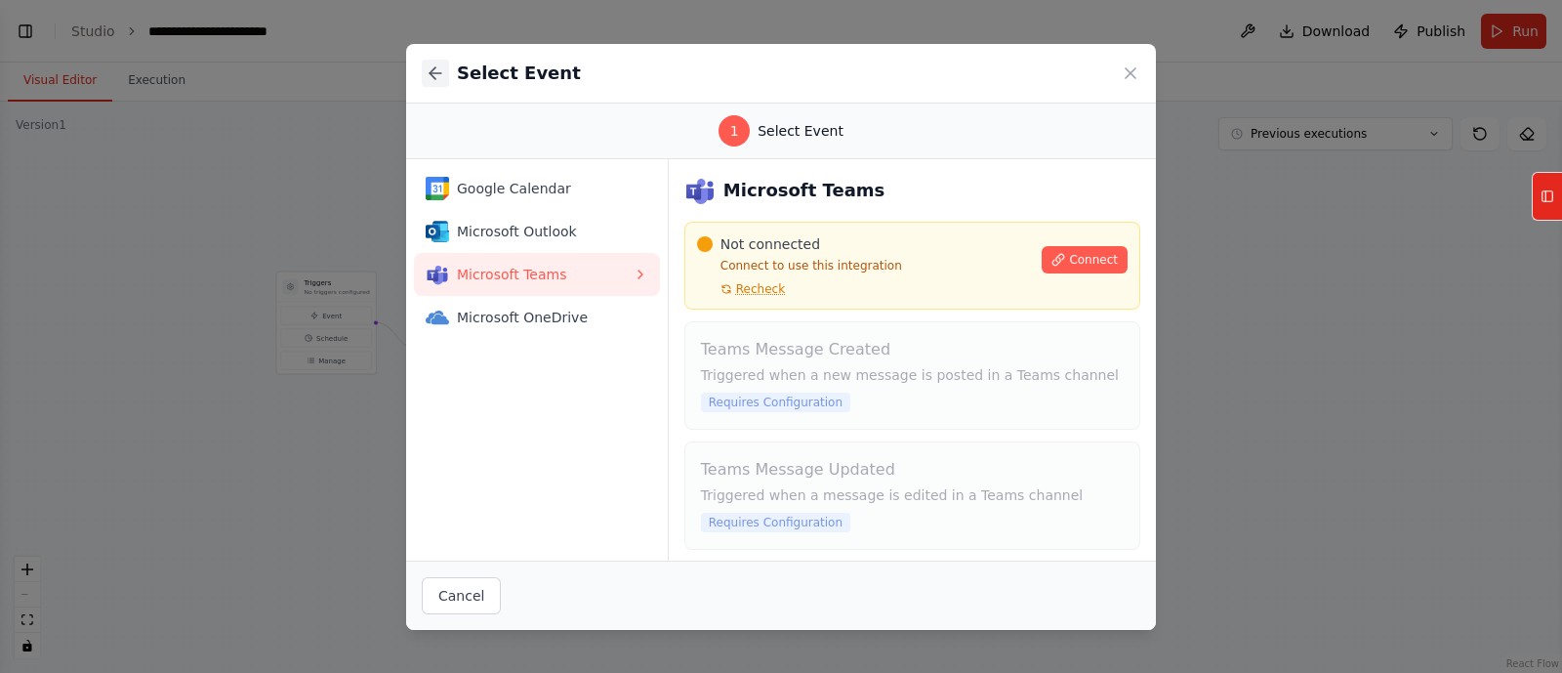
click at [439, 73] on icon at bounding box center [436, 73] width 12 height 0
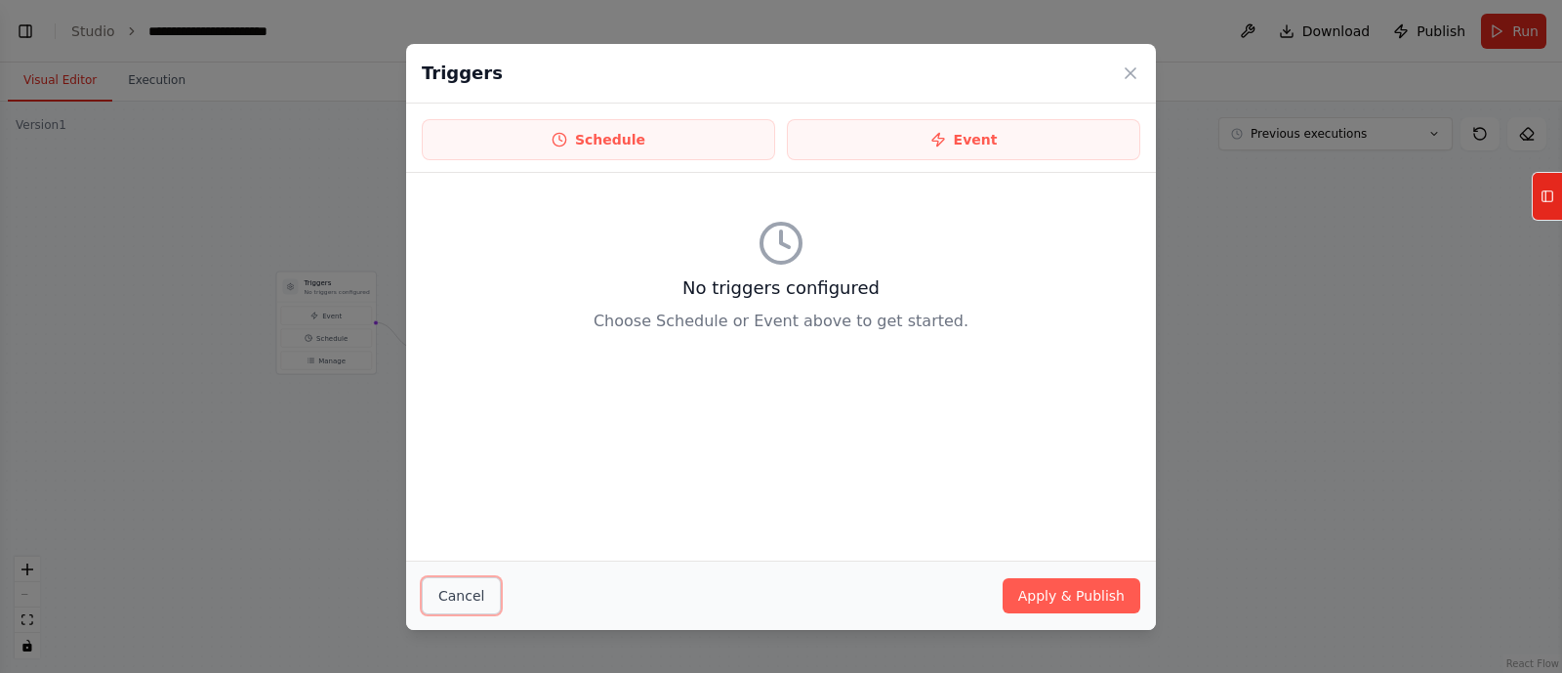
click at [434, 588] on button "Cancel" at bounding box center [461, 595] width 79 height 37
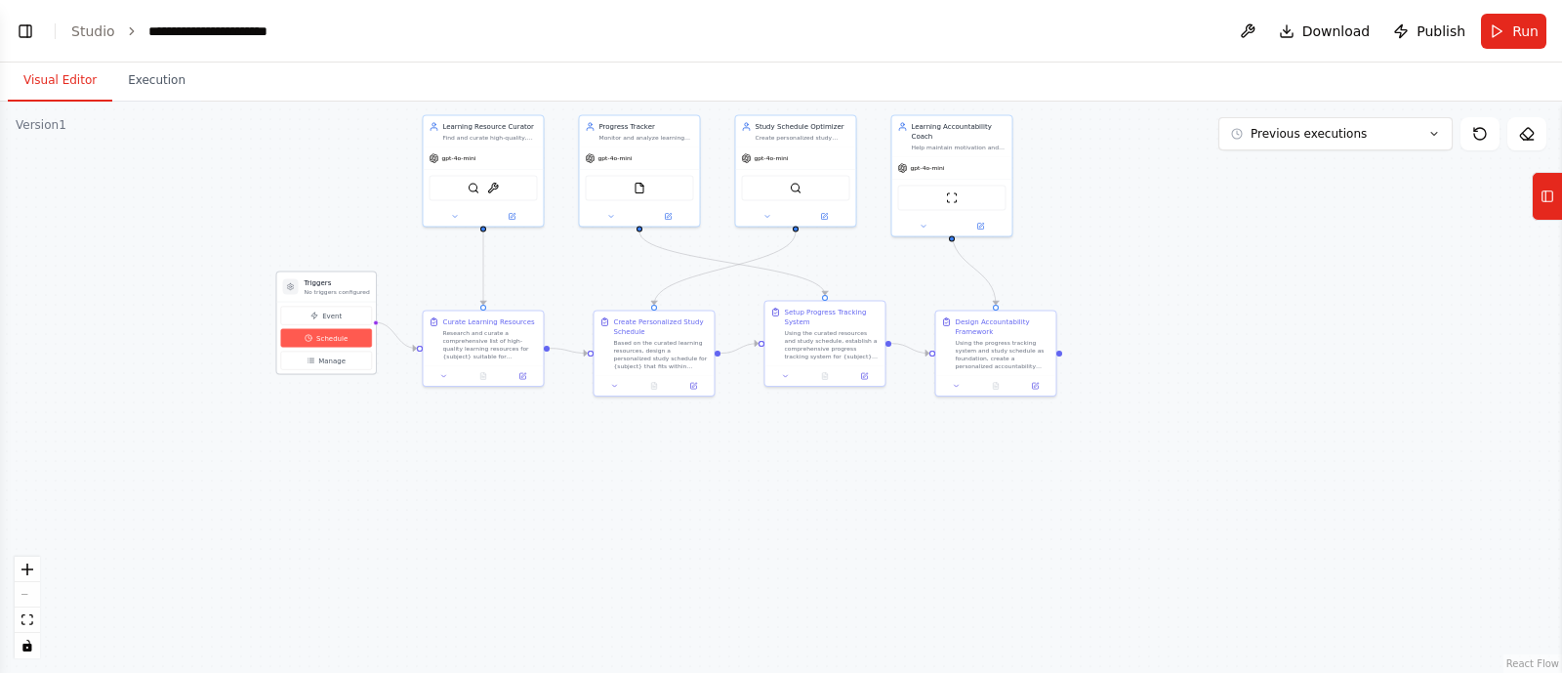
click at [338, 344] on button "Schedule" at bounding box center [326, 338] width 91 height 19
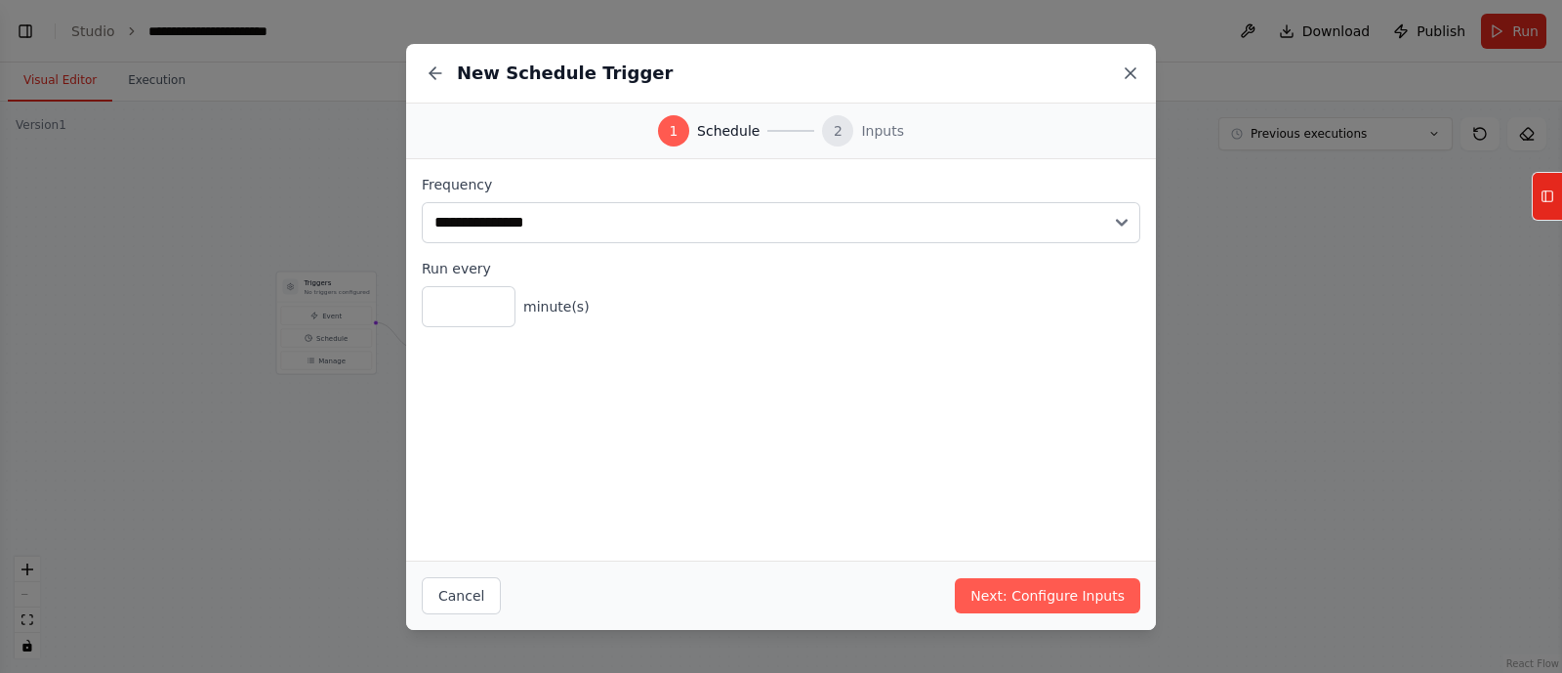
click at [1132, 73] on icon at bounding box center [1131, 73] width 20 height 20
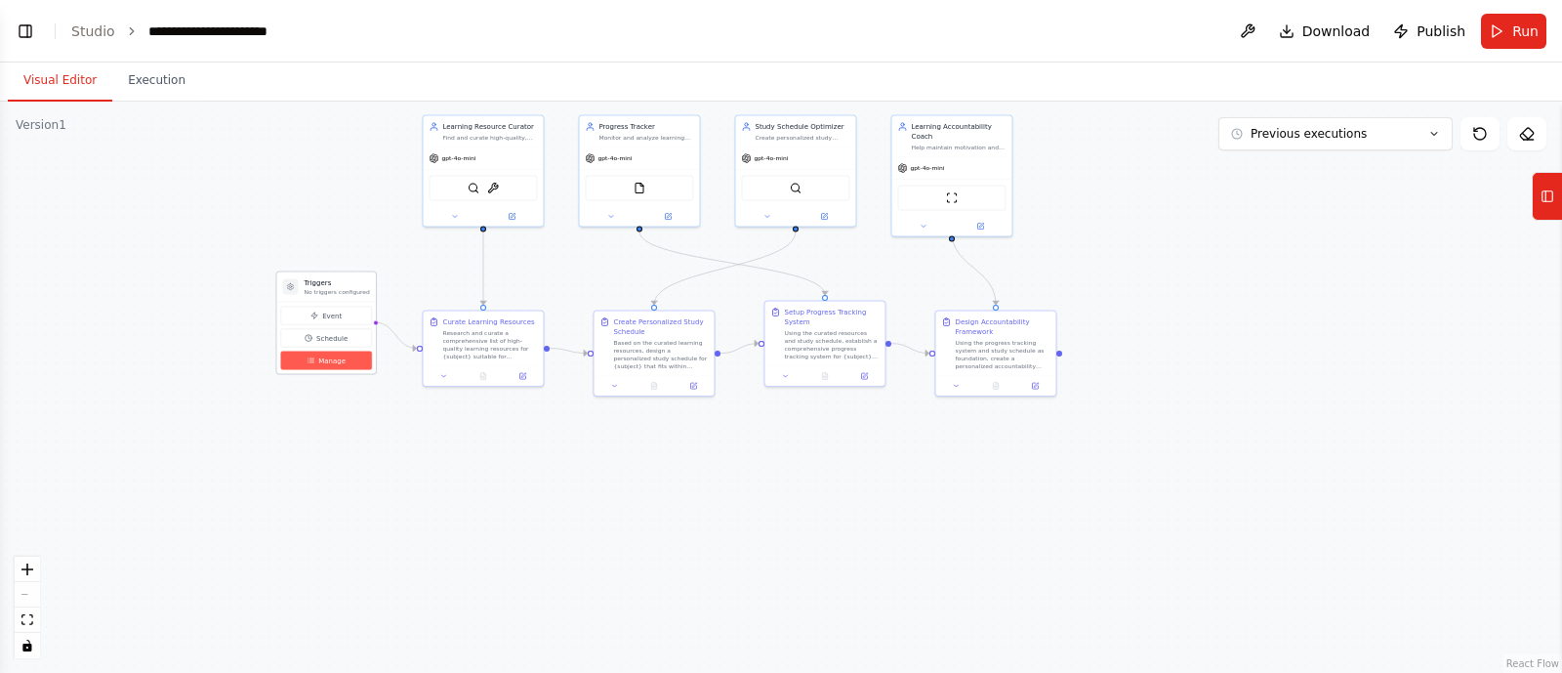
click at [346, 367] on button "Manage" at bounding box center [326, 360] width 91 height 19
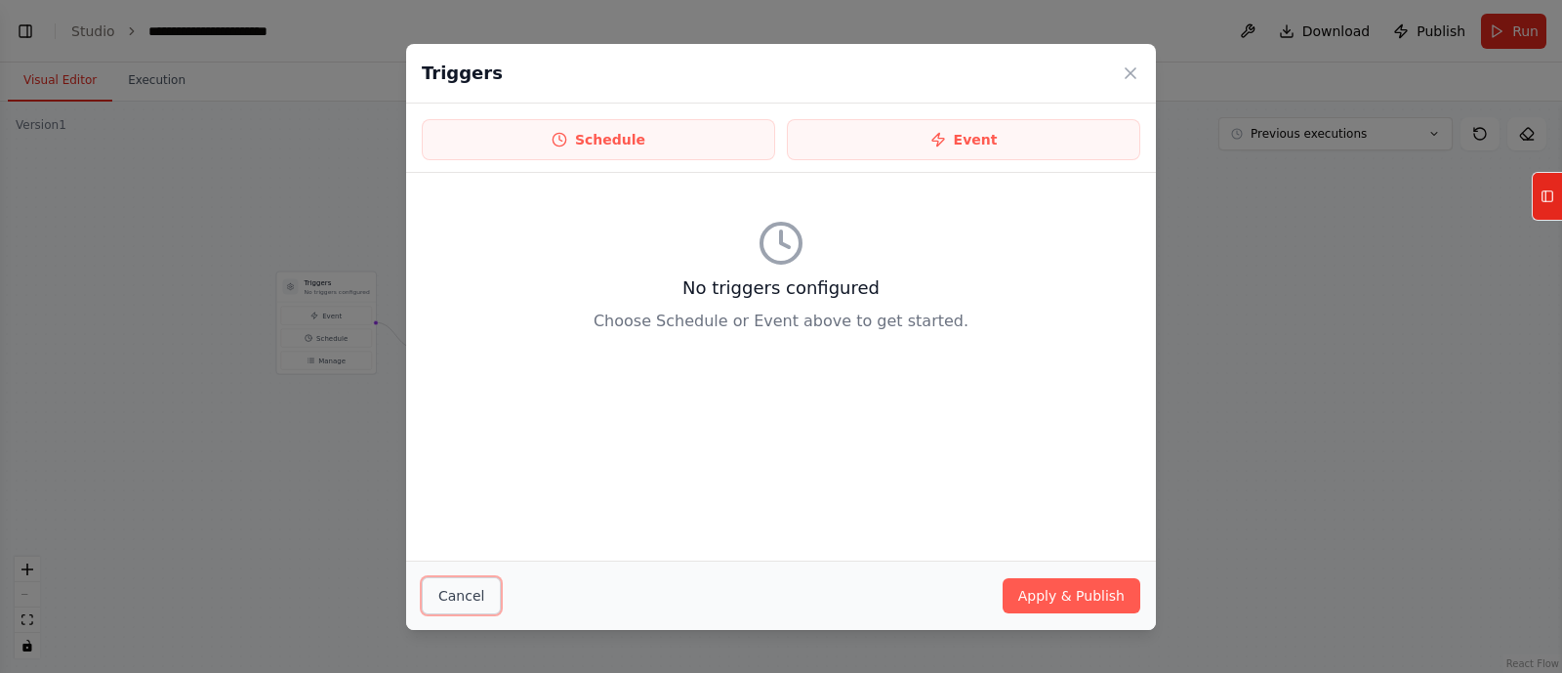
click at [425, 588] on button "Cancel" at bounding box center [461, 595] width 79 height 37
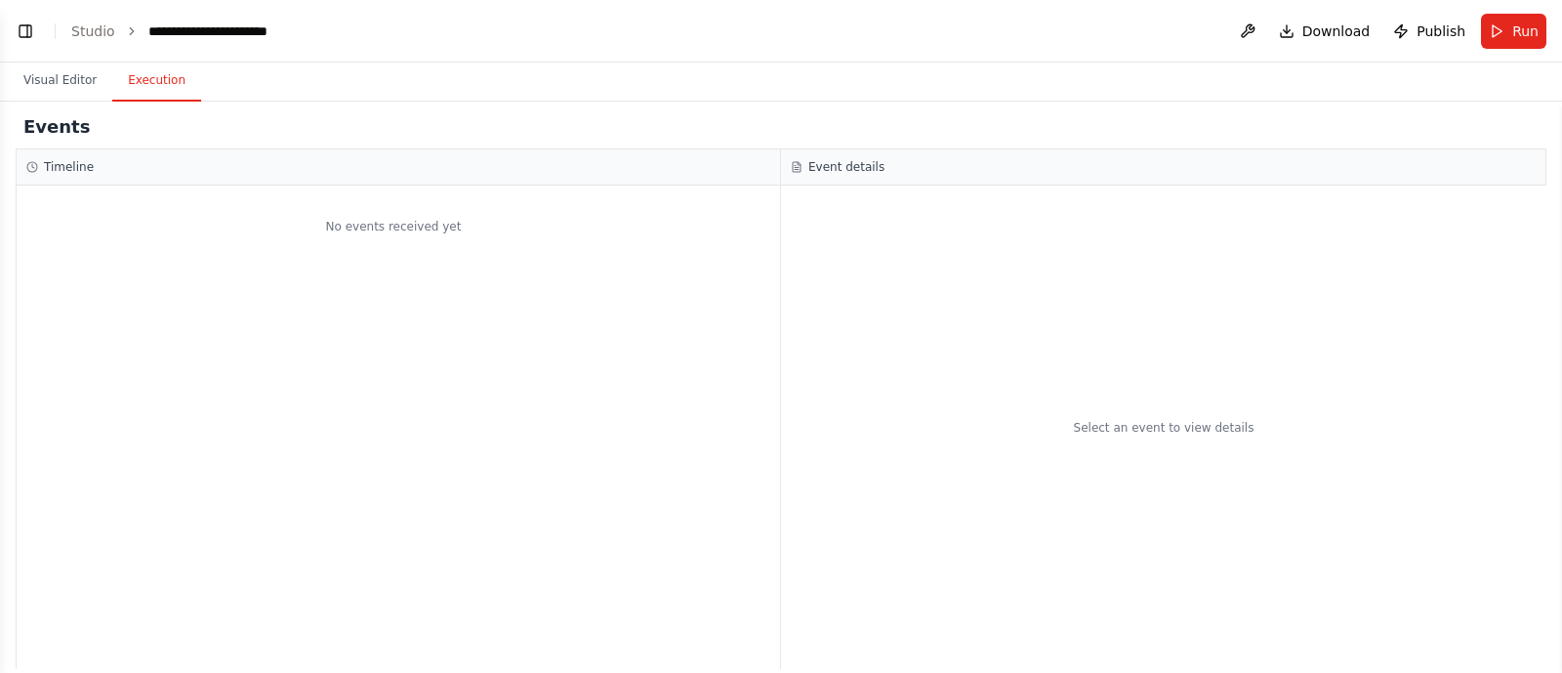
click at [123, 76] on button "Execution" at bounding box center [156, 81] width 89 height 41
click at [29, 36] on button "Toggle Left Sidebar" at bounding box center [25, 31] width 27 height 27
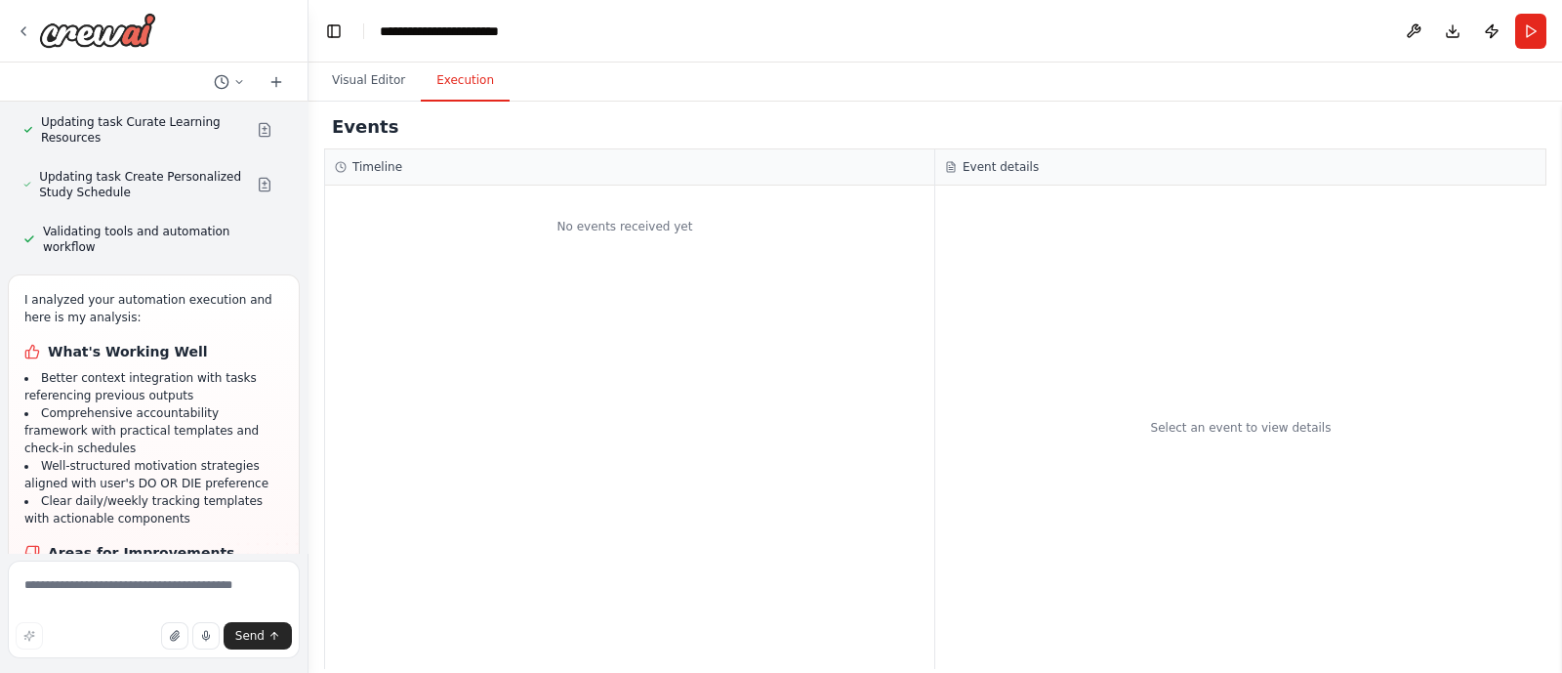
scroll to position [5292, 0]
